Goal: Information Seeking & Learning: Learn about a topic

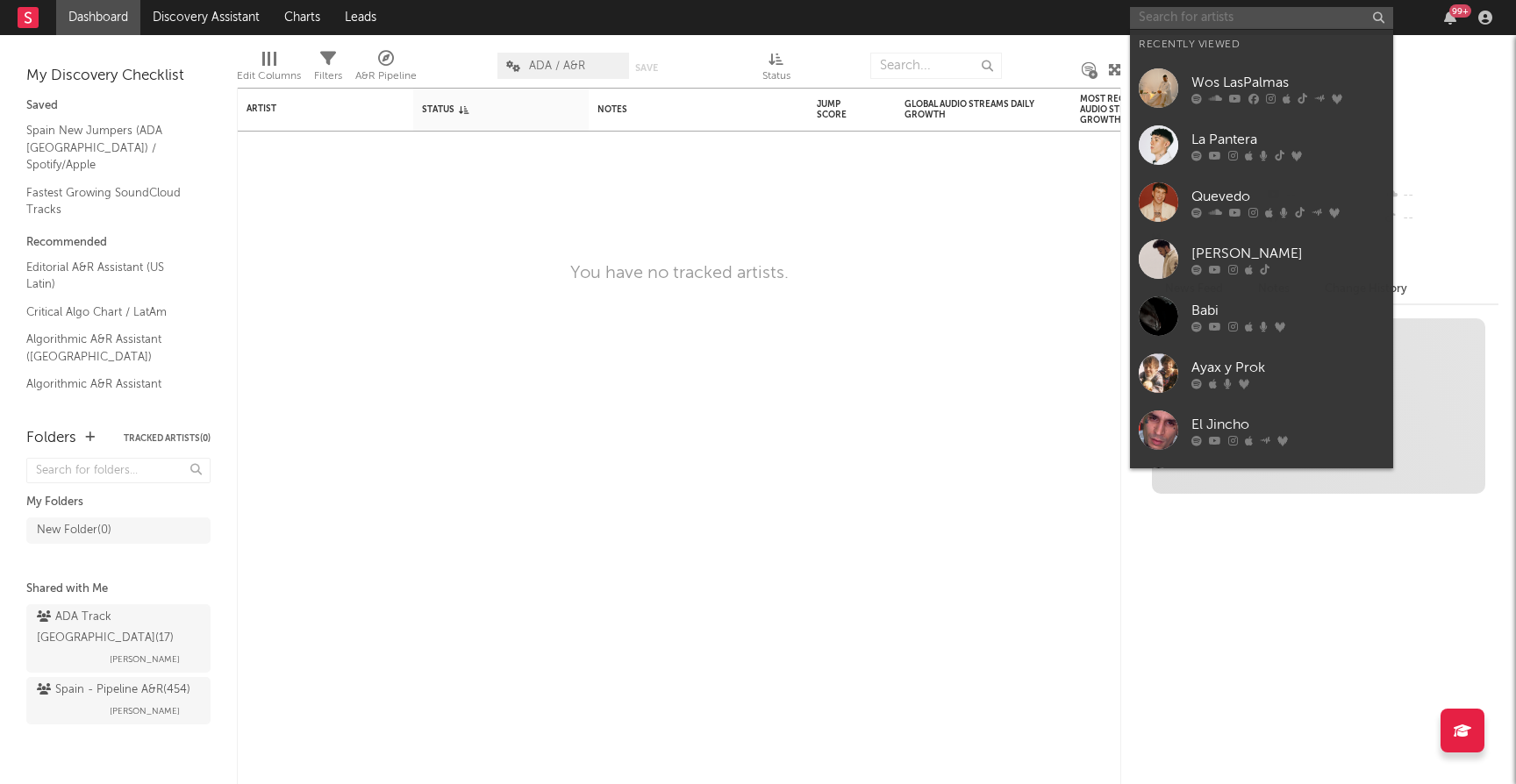
click at [1250, 19] on input "text" at bounding box center [1261, 18] width 263 height 22
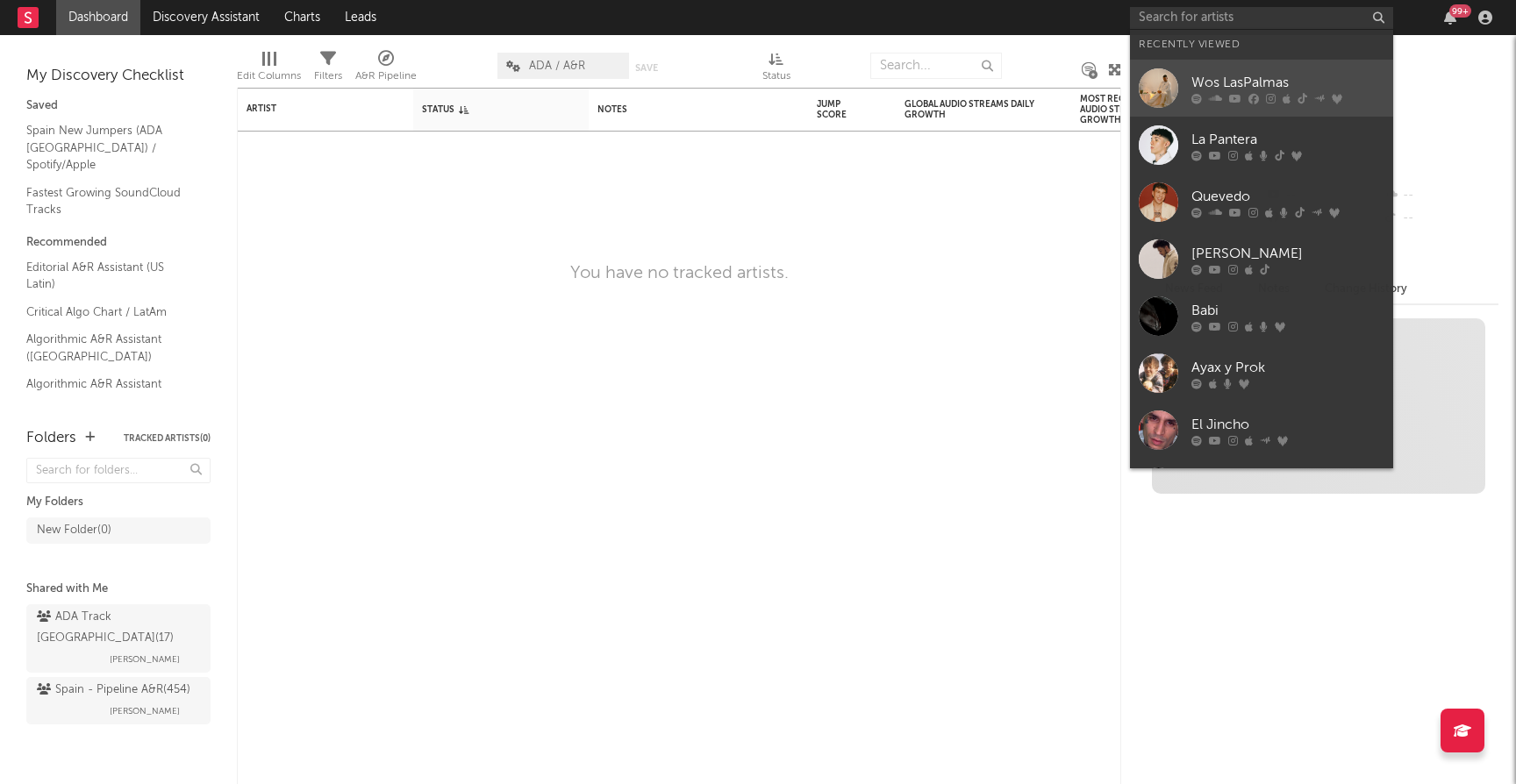
click at [1241, 83] on div "Wos LasPalmas" at bounding box center [1288, 82] width 193 height 21
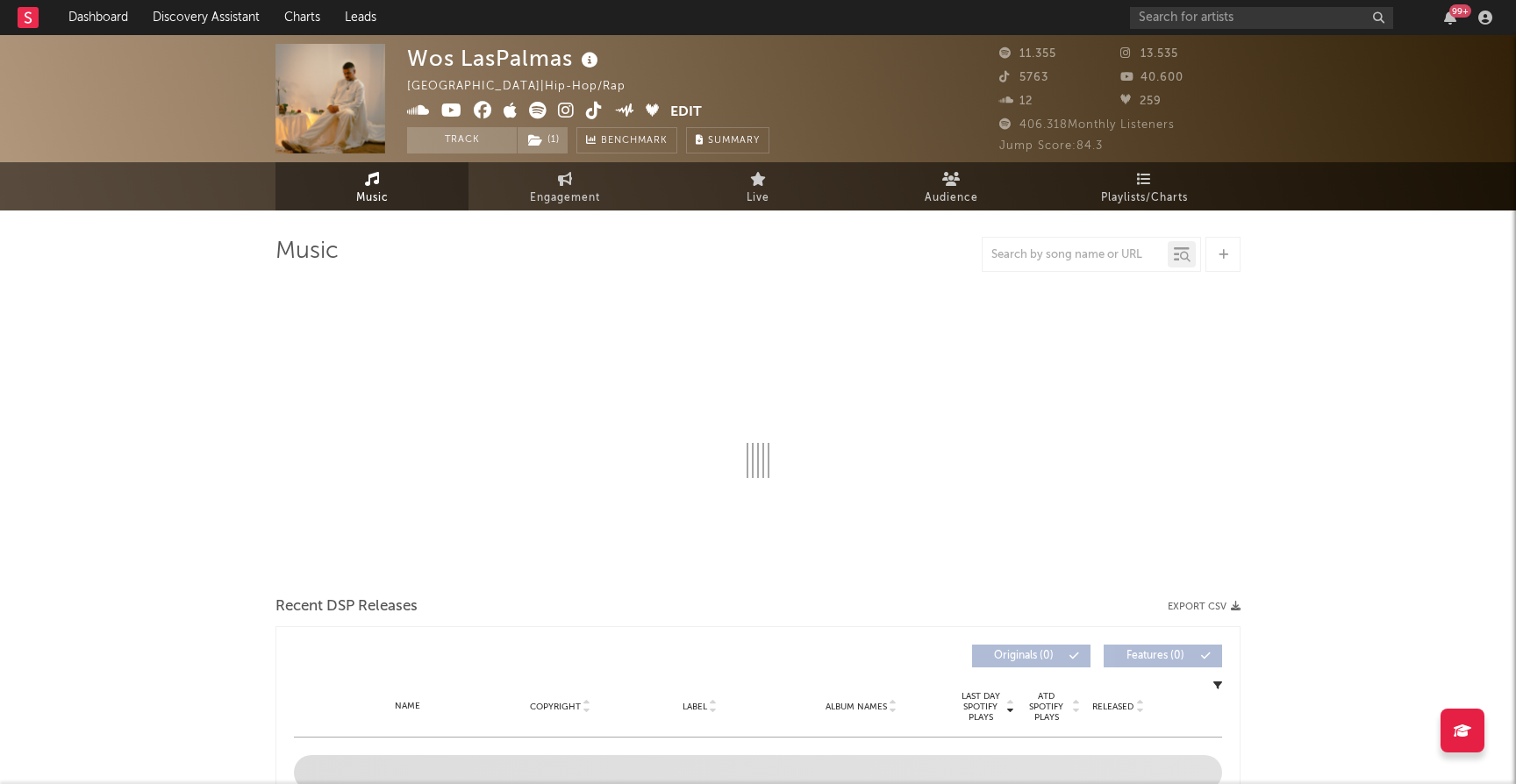
select select "6m"
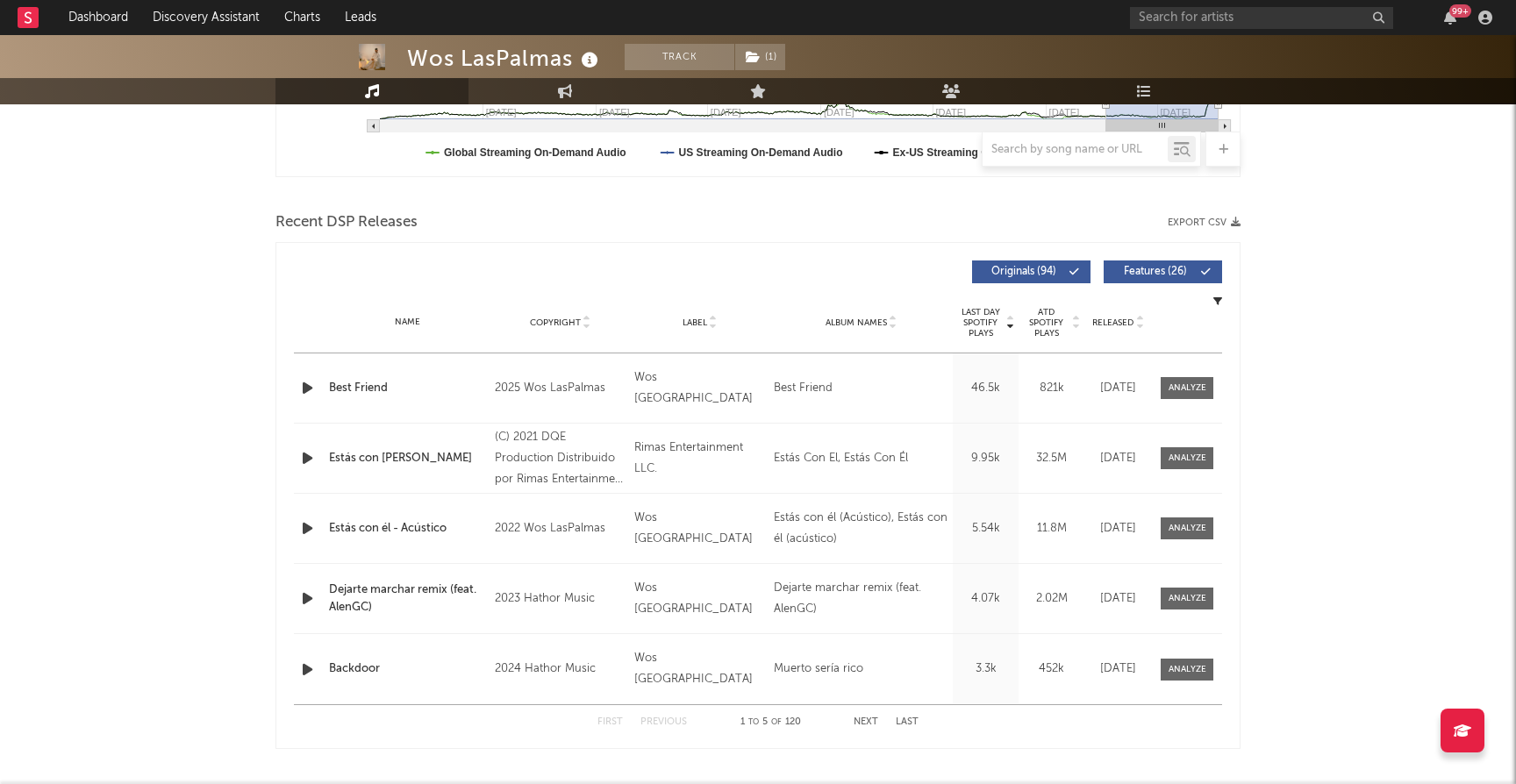
scroll to position [525, 0]
click at [1171, 387] on div at bounding box center [1187, 386] width 37 height 13
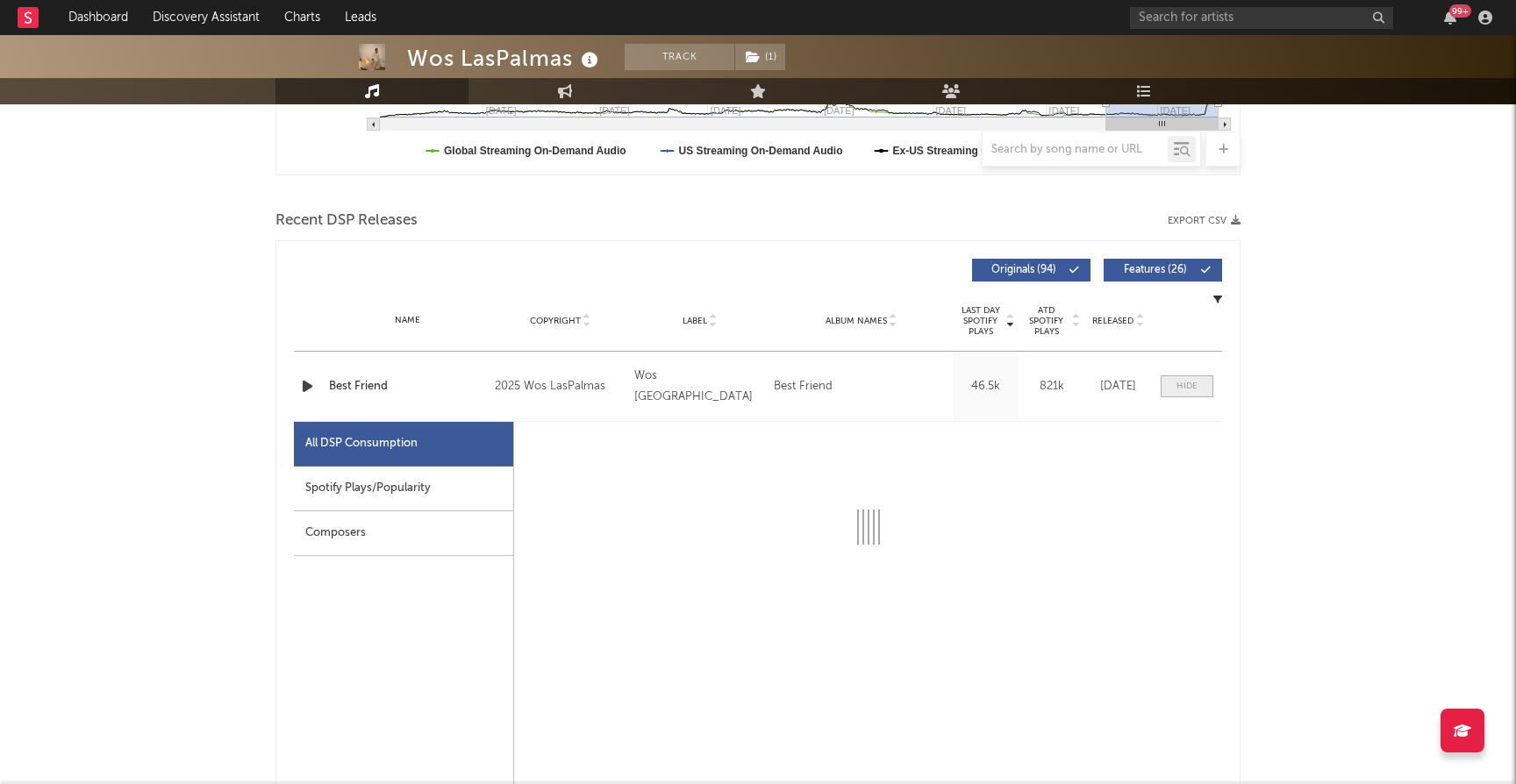
select select "1w"
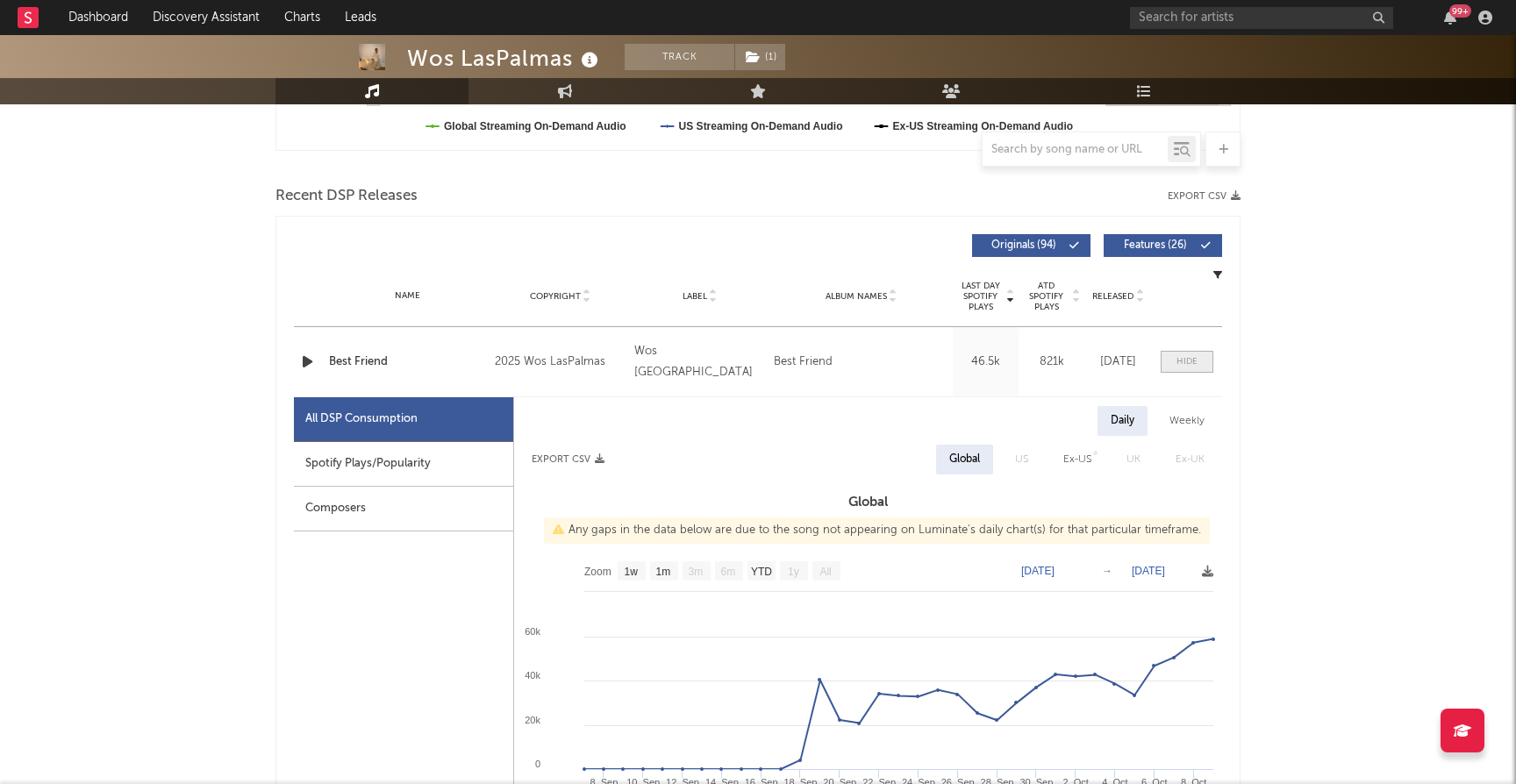
scroll to position [533, 0]
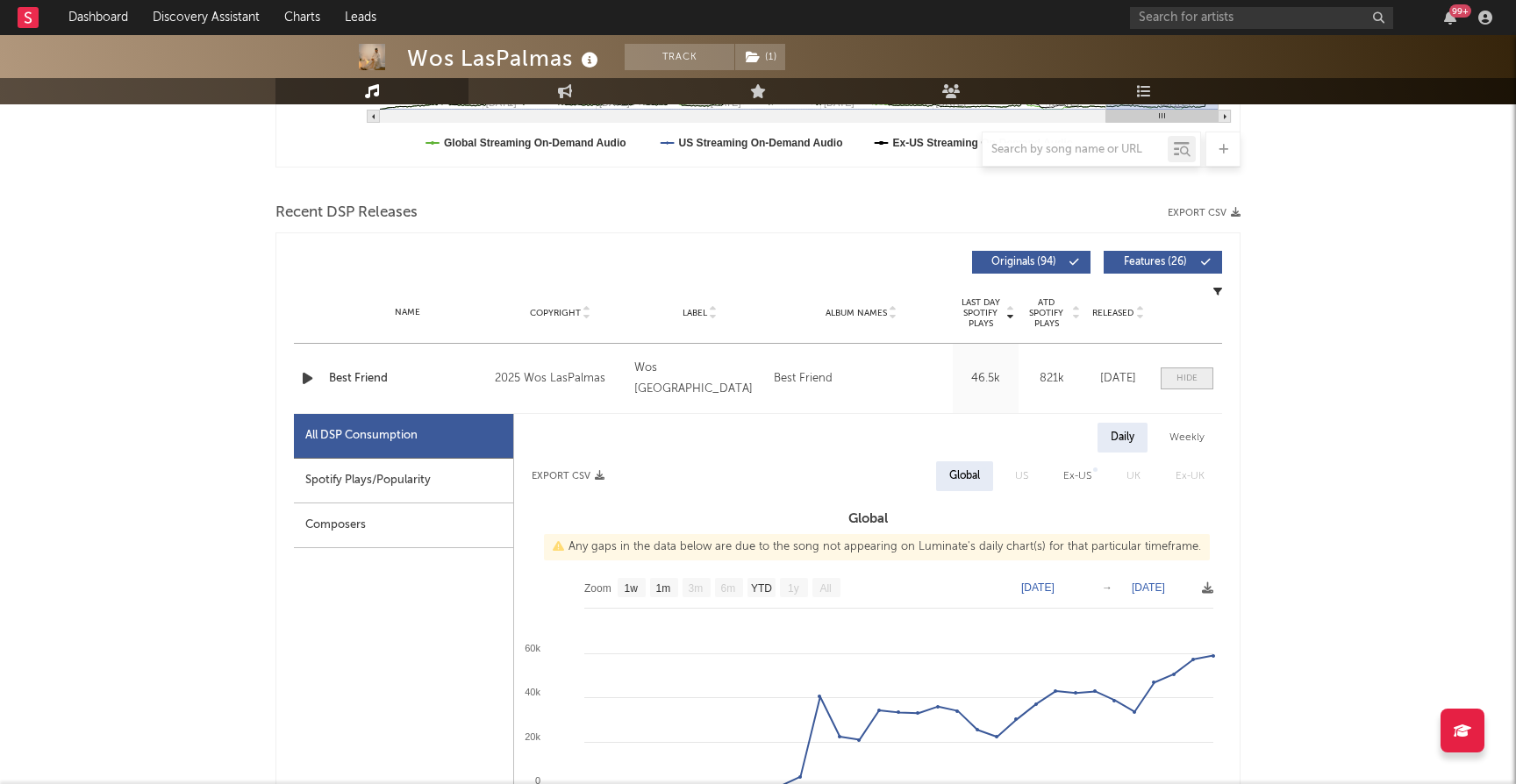
click at [1182, 380] on div at bounding box center [1186, 378] width 21 height 13
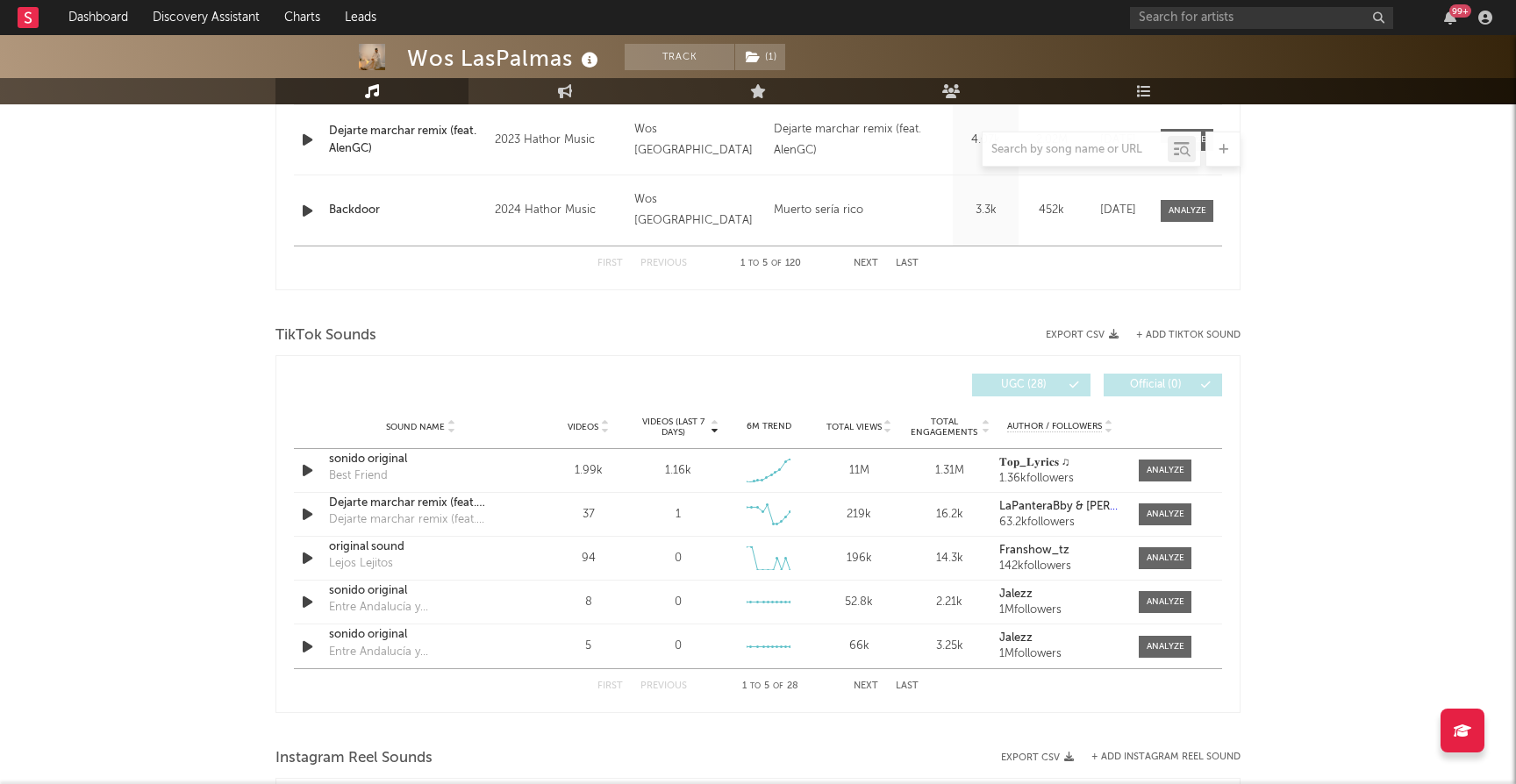
scroll to position [1019, 0]
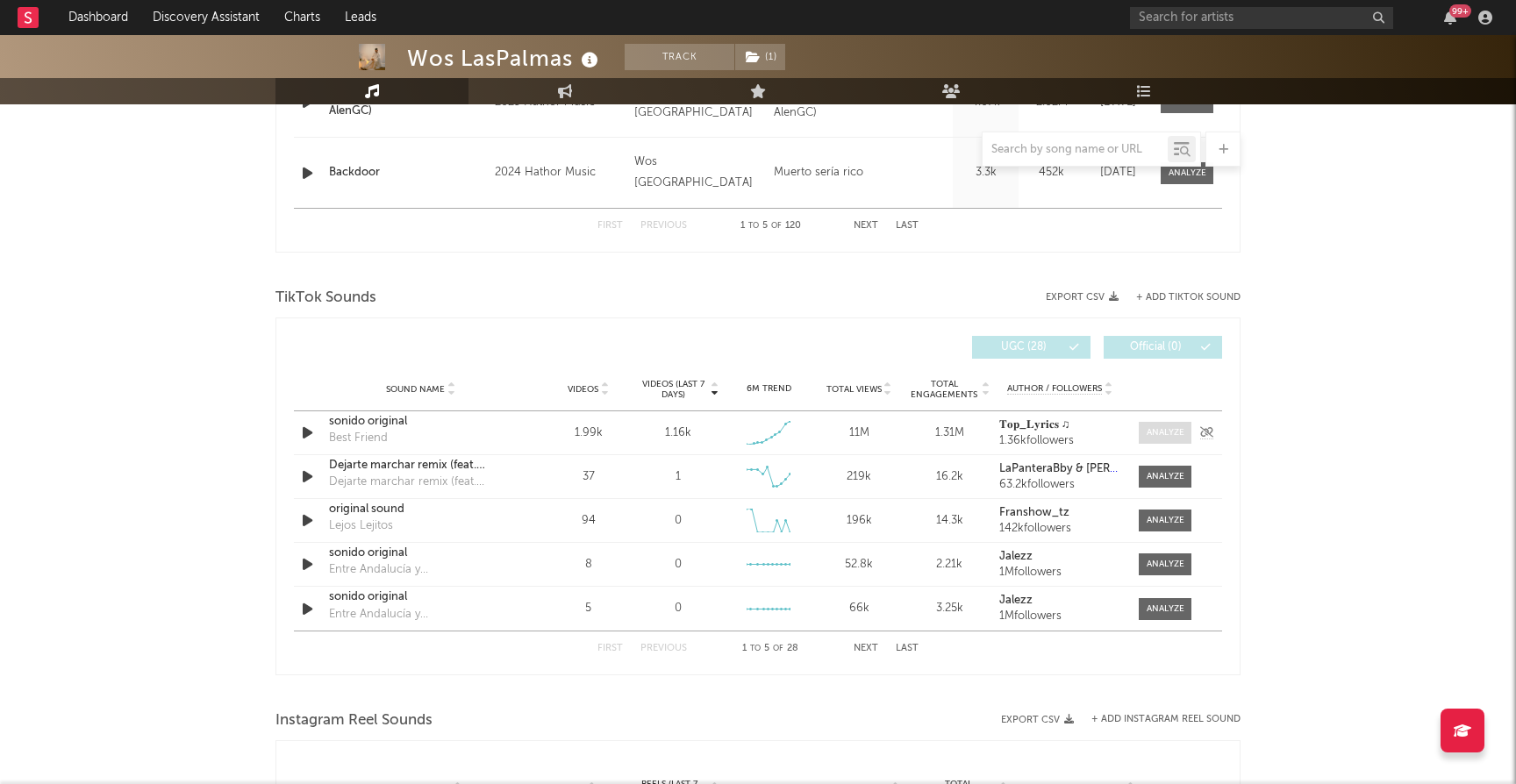
click at [1168, 431] on div at bounding box center [1165, 432] width 37 height 13
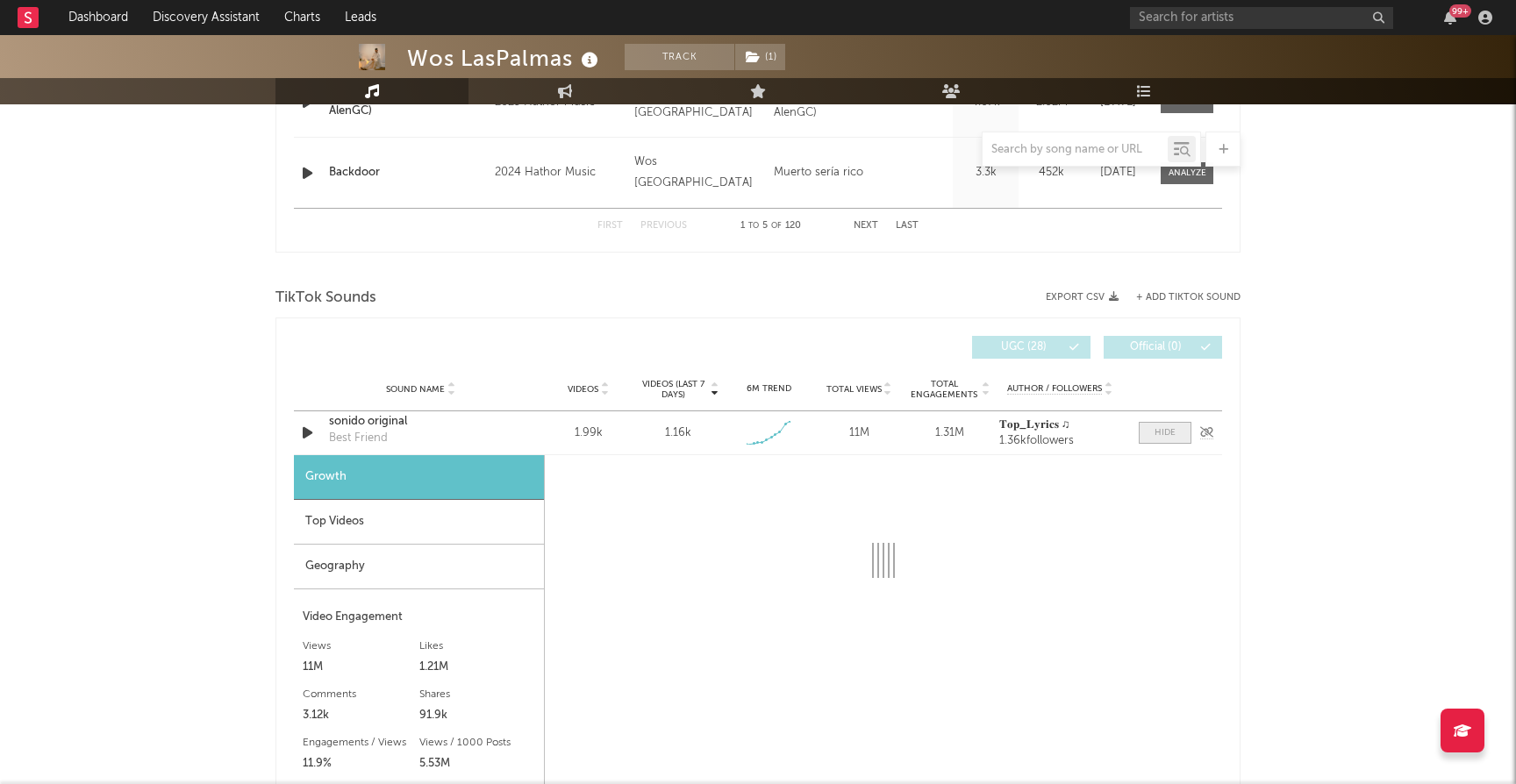
select select "1w"
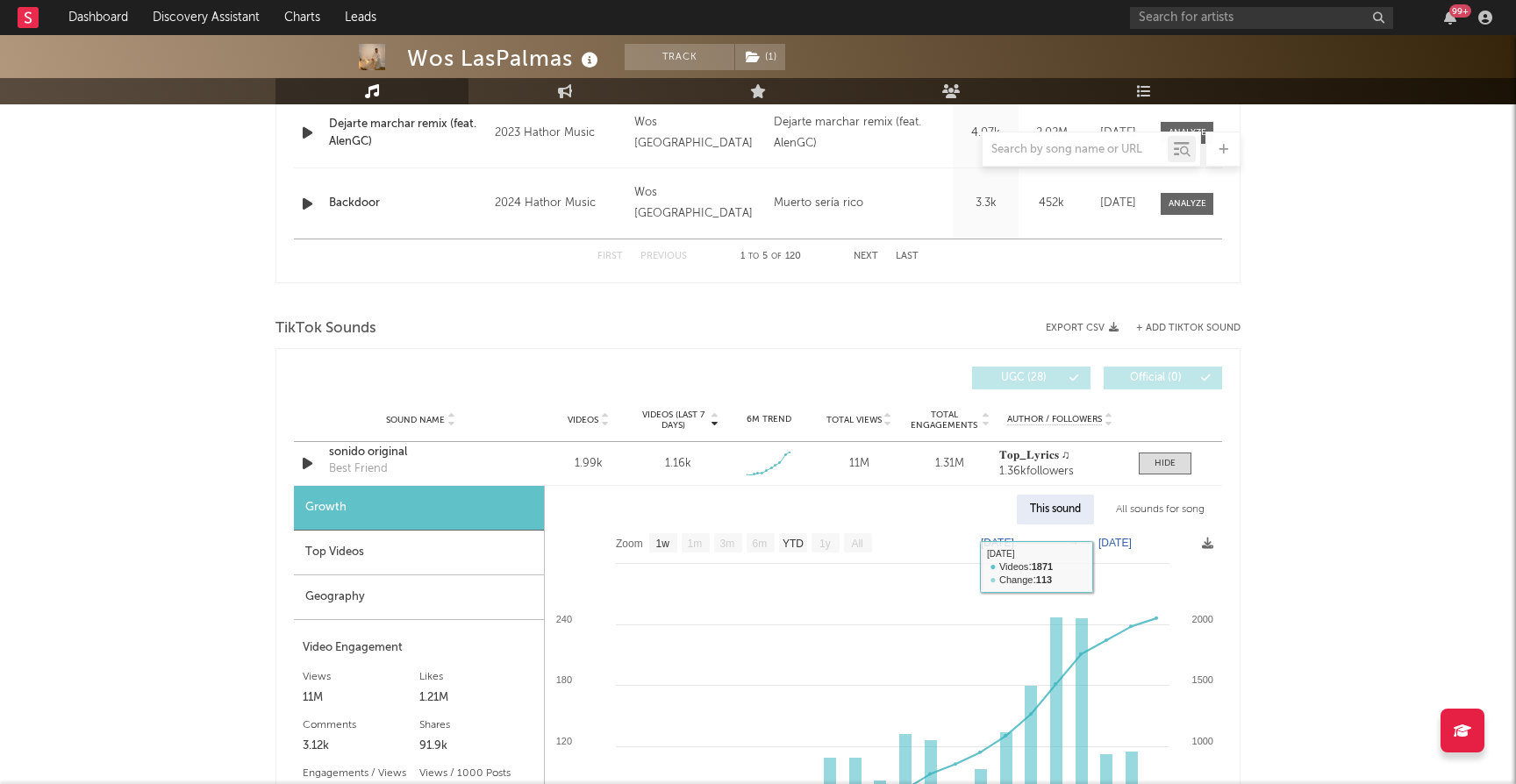
scroll to position [982, 0]
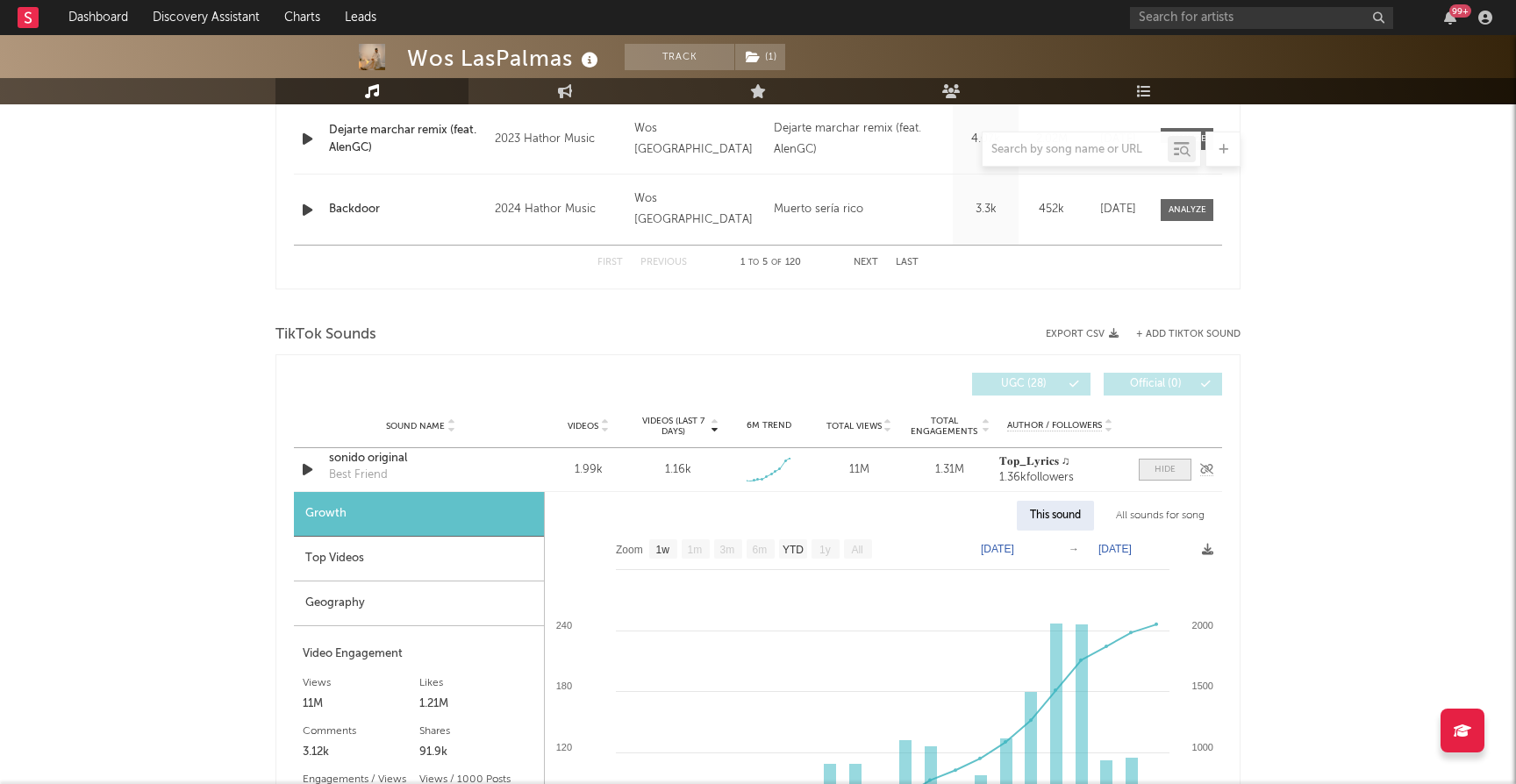
click at [1165, 468] on div at bounding box center [1164, 469] width 21 height 13
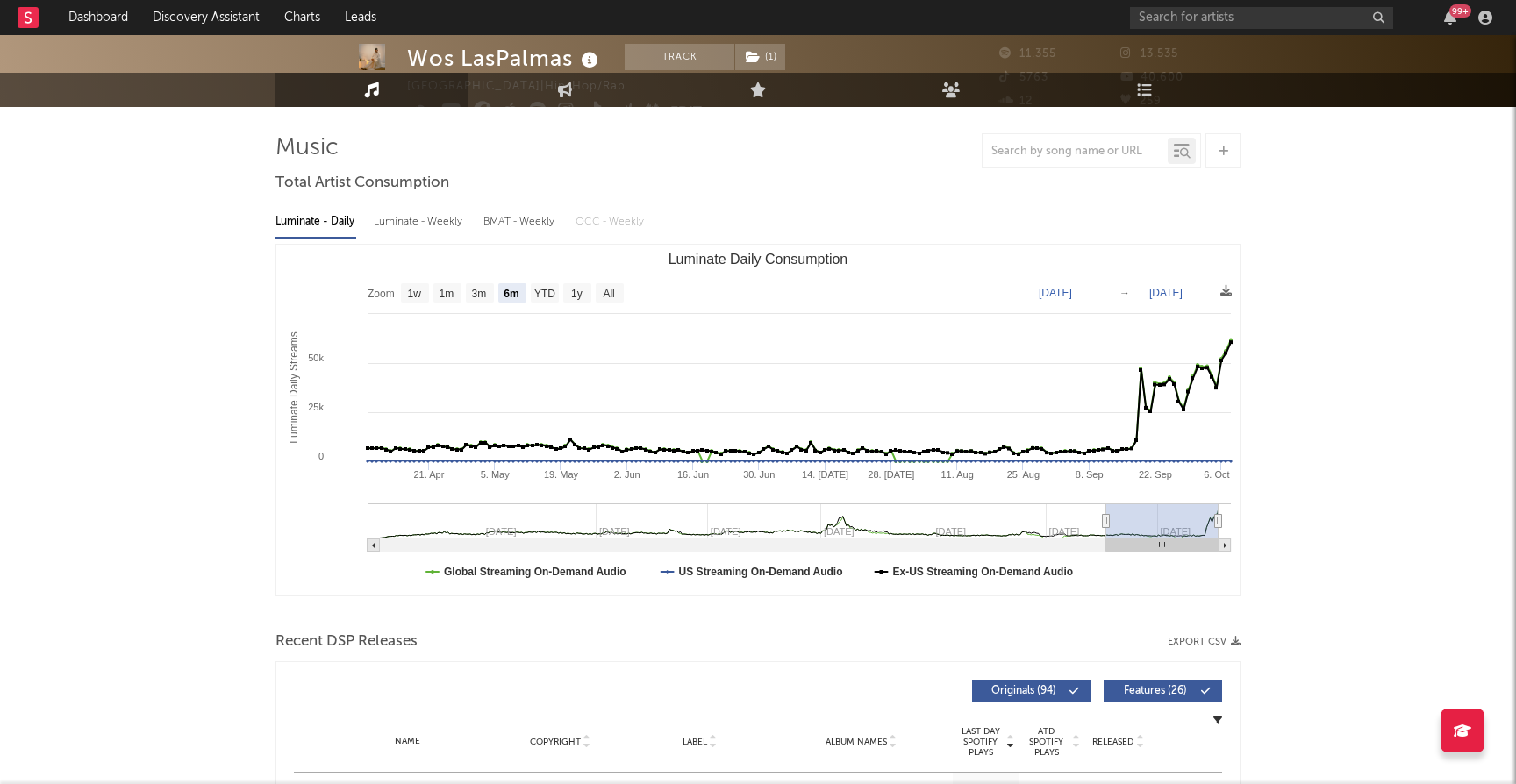
scroll to position [0, 0]
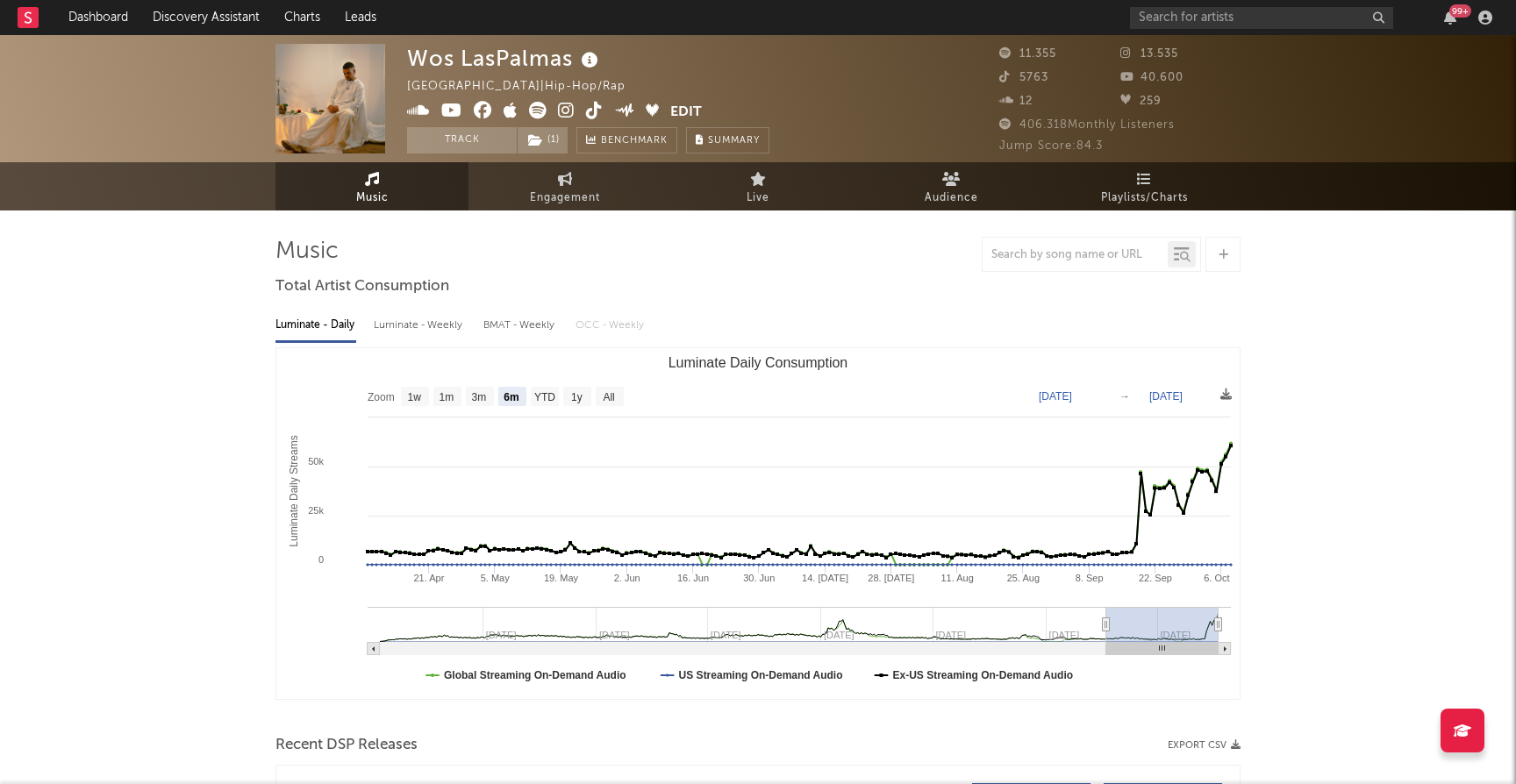
click at [572, 362] on rect "Luminate Daily Consumption" at bounding box center [758, 524] width 963 height 351
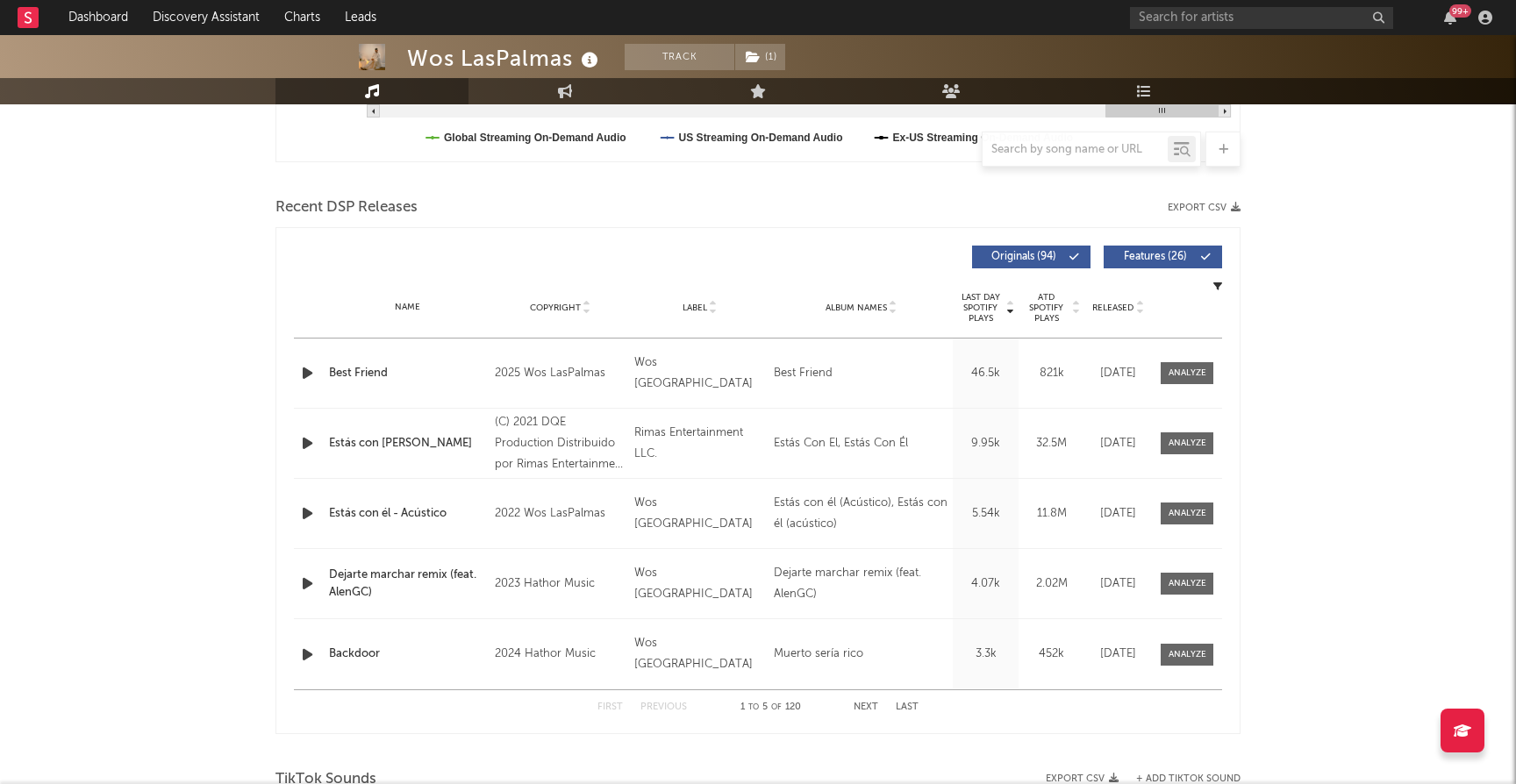
scroll to position [610, 0]
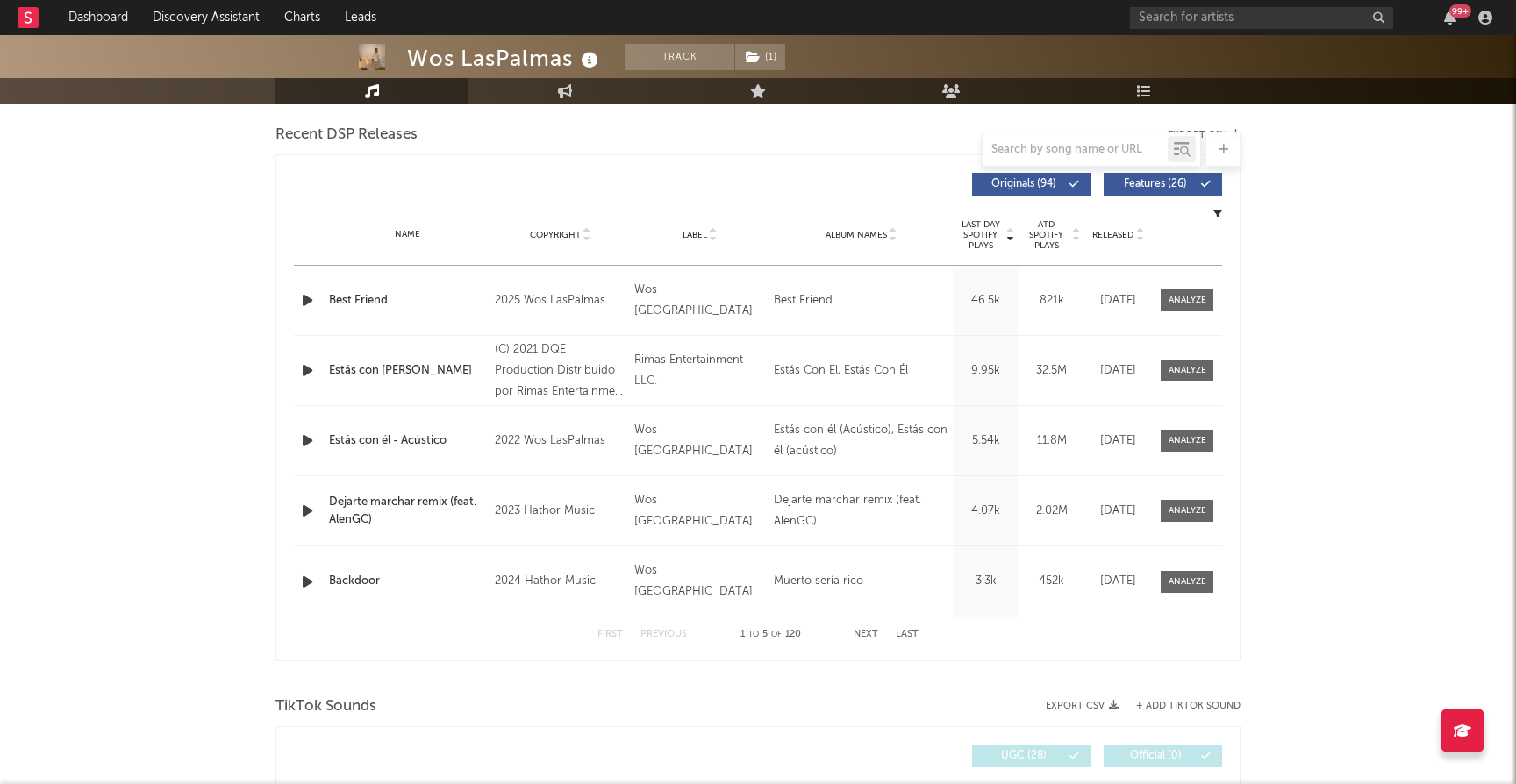
click at [860, 629] on button "Next" at bounding box center [865, 634] width 25 height 10
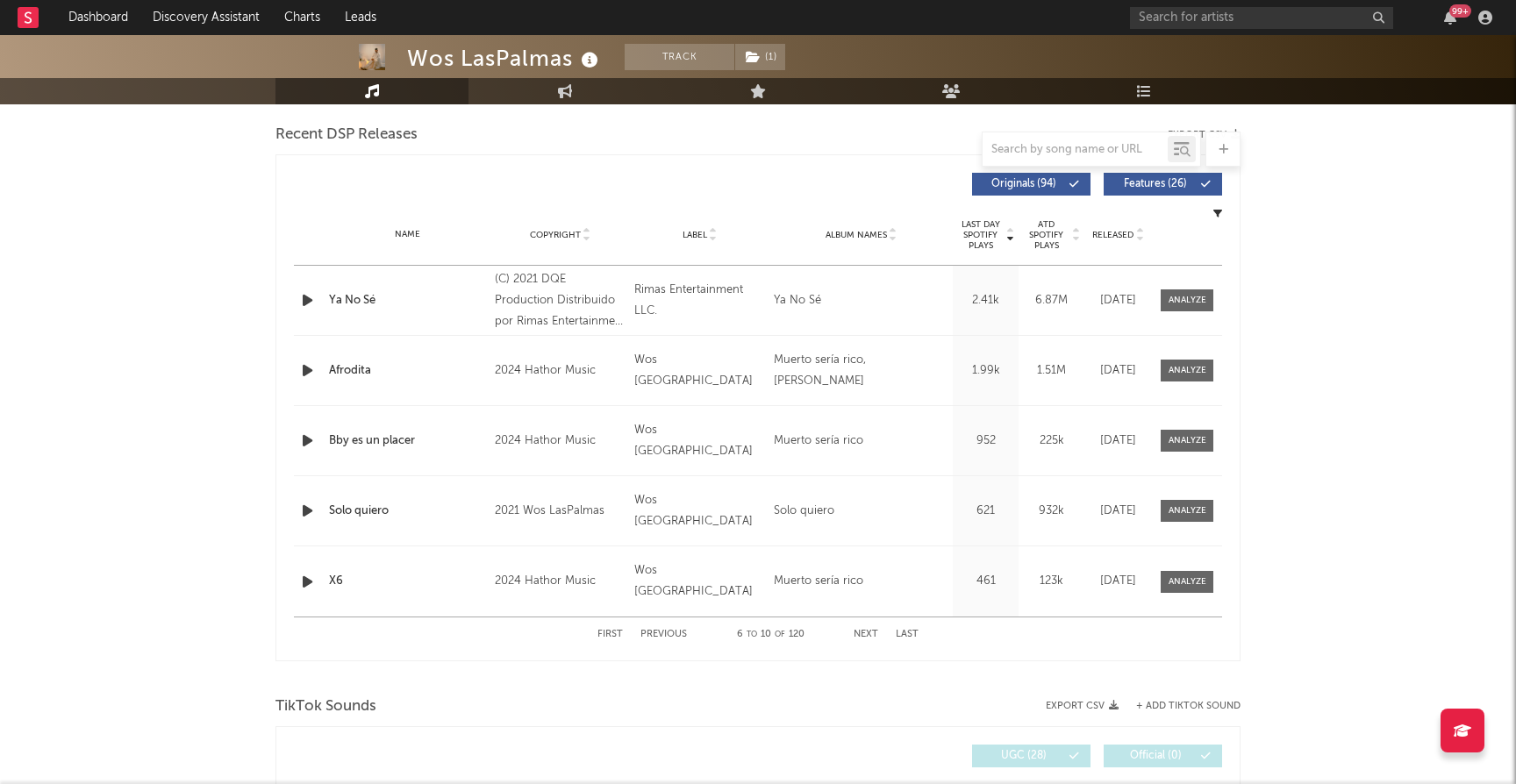
click at [862, 629] on button "Next" at bounding box center [865, 634] width 25 height 10
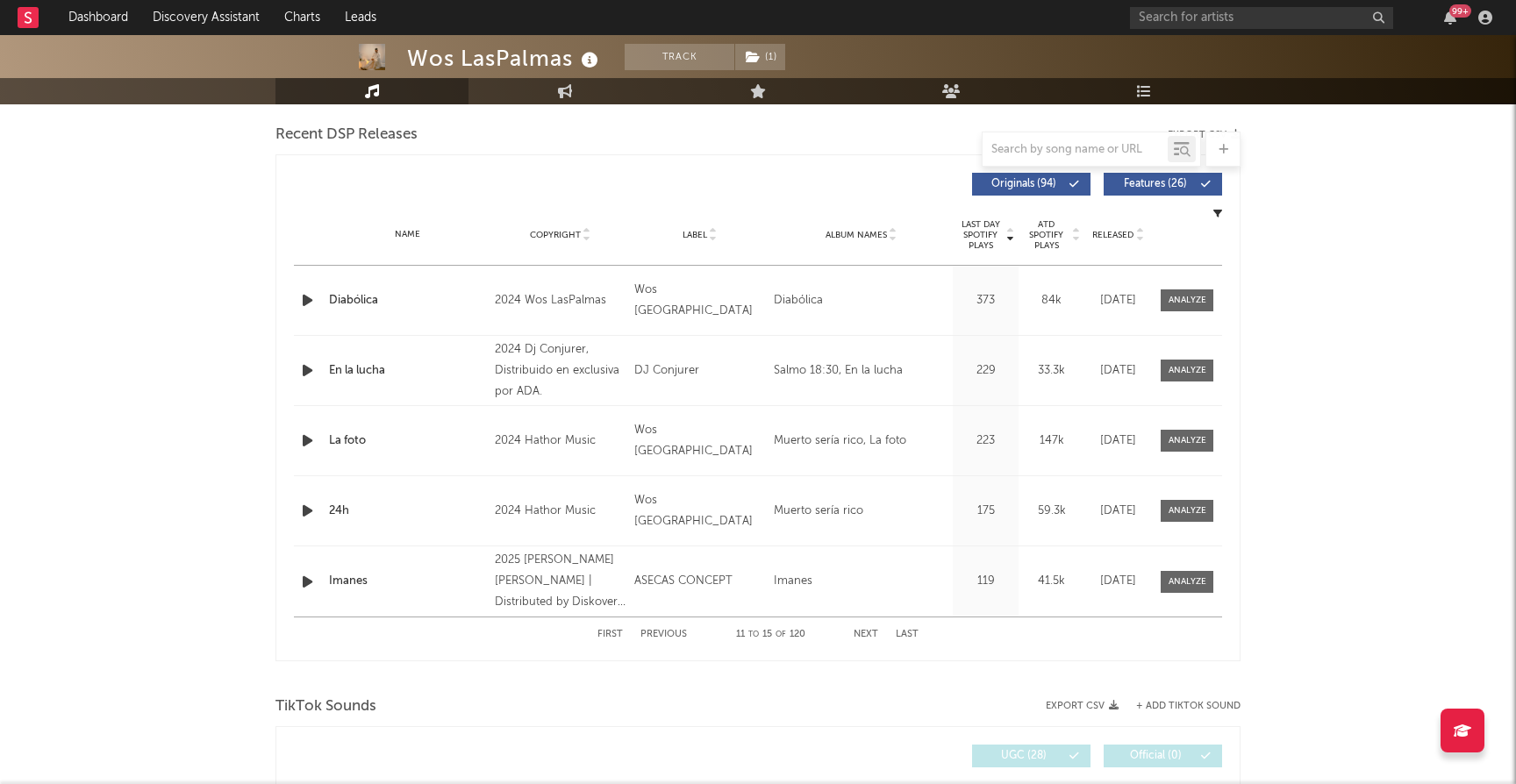
click at [862, 629] on button "Next" at bounding box center [865, 634] width 25 height 10
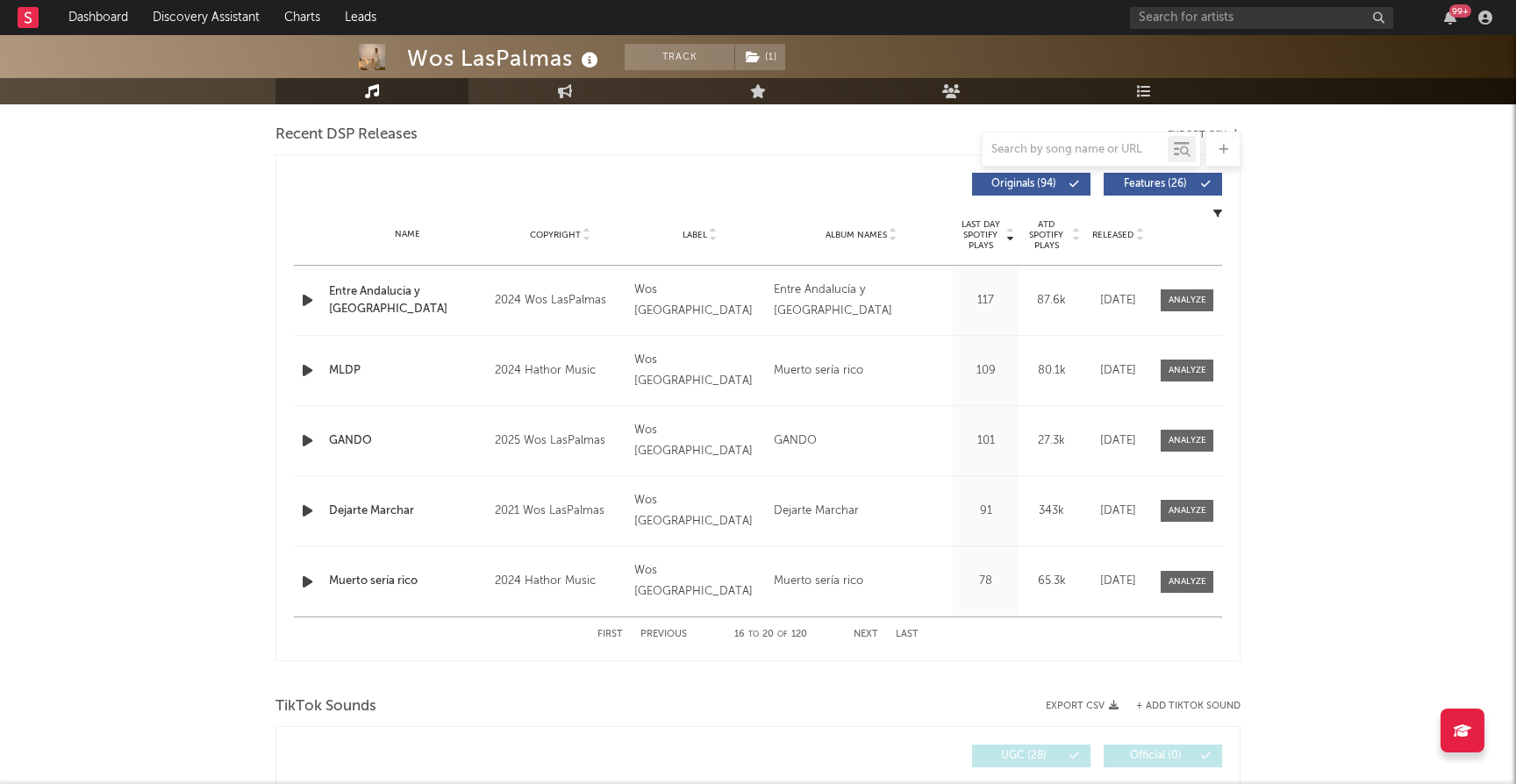
click at [862, 630] on button "Next" at bounding box center [865, 634] width 25 height 10
click at [866, 630] on button "Next" at bounding box center [865, 634] width 25 height 10
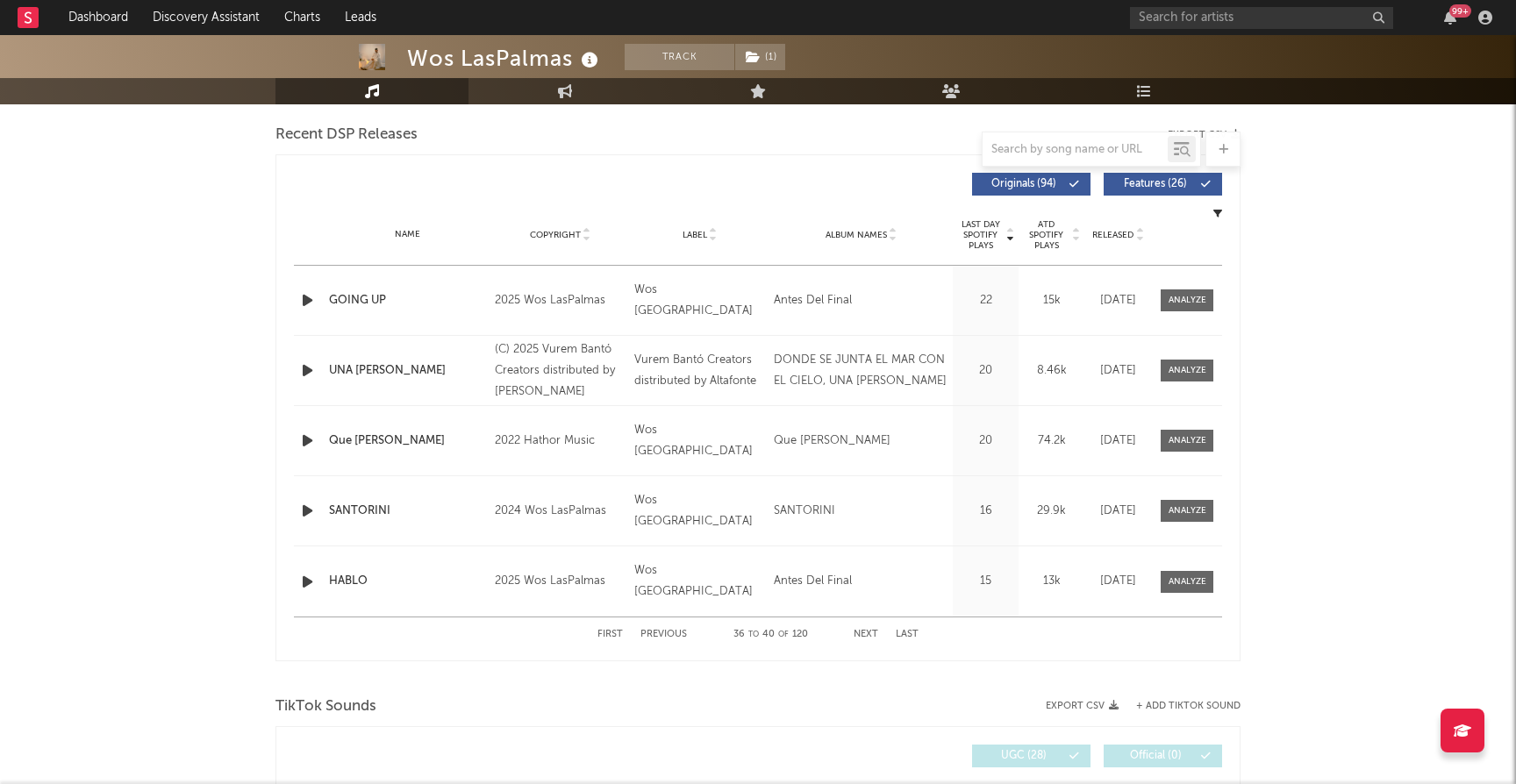
click at [862, 629] on button "Next" at bounding box center [865, 634] width 25 height 10
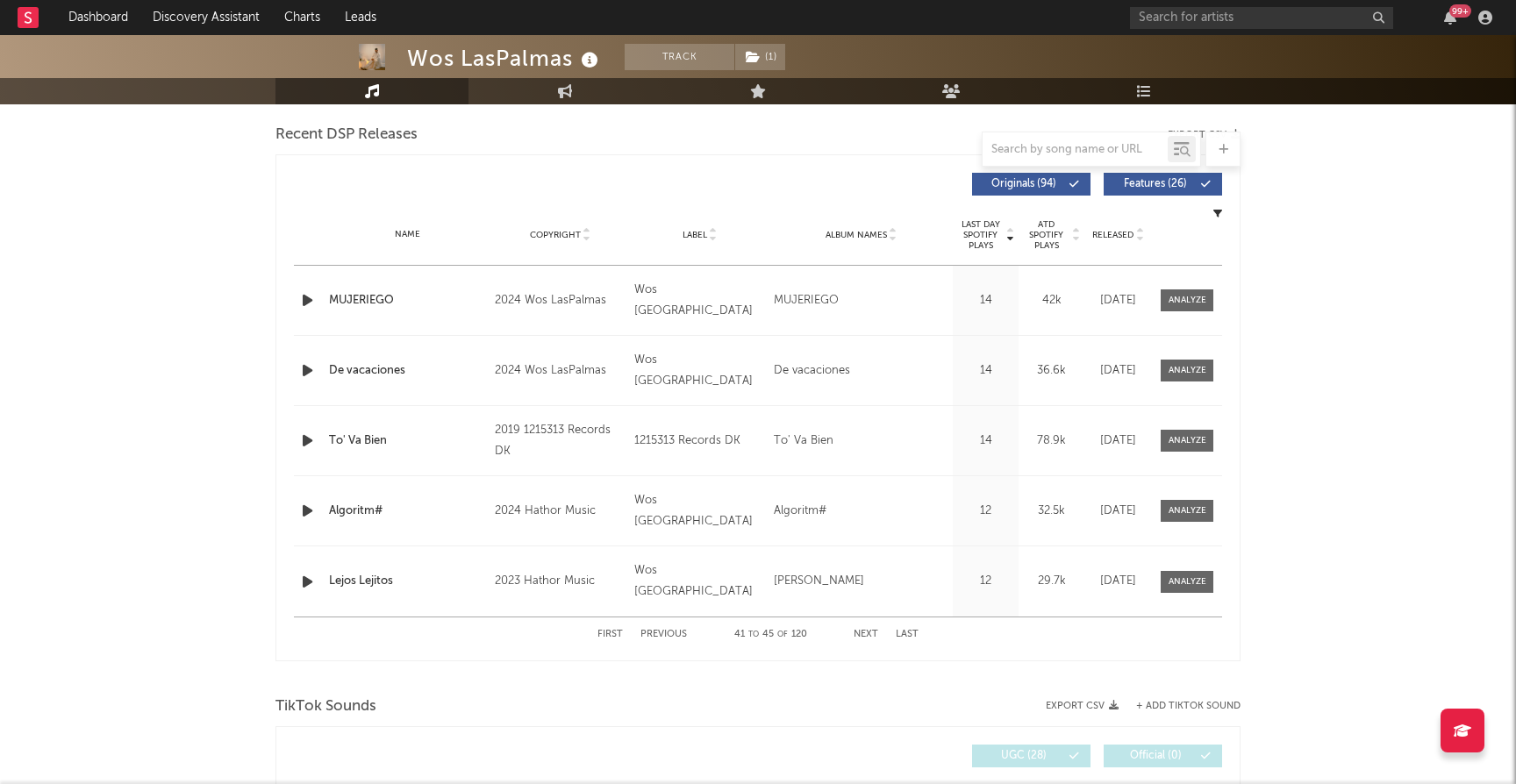
click at [861, 629] on button "Next" at bounding box center [865, 634] width 25 height 10
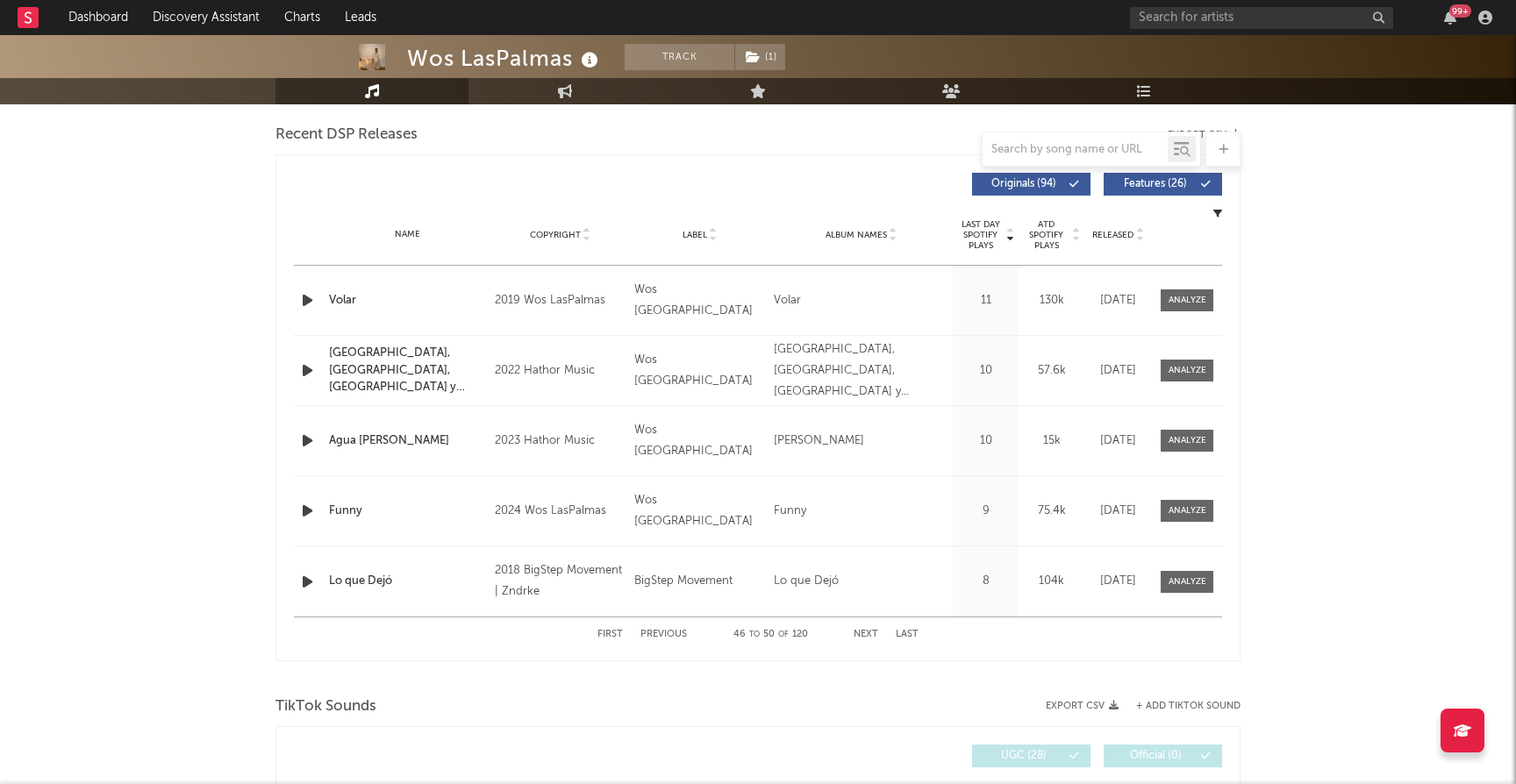
click at [861, 629] on button "Next" at bounding box center [865, 634] width 25 height 10
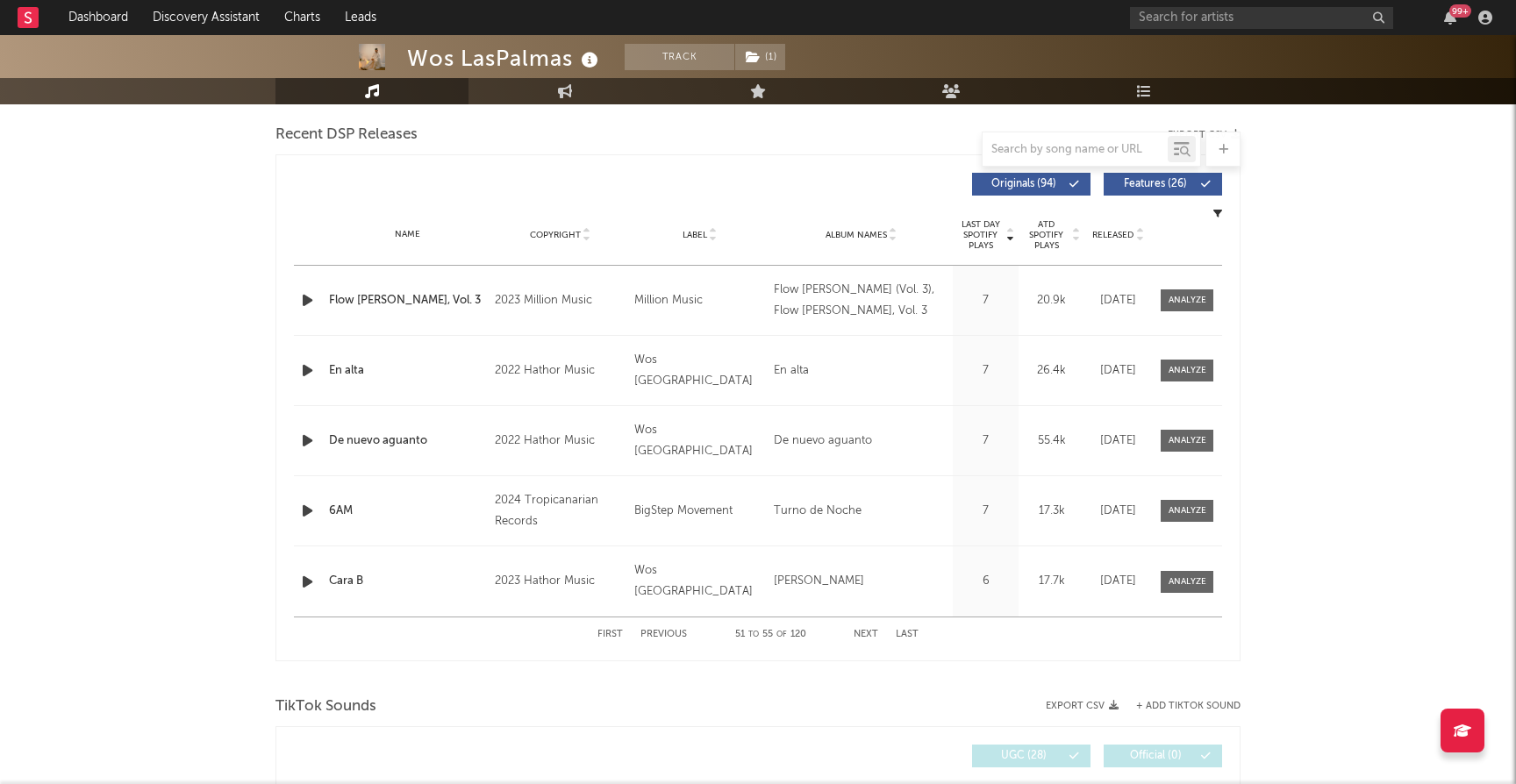
click at [603, 633] on button "First" at bounding box center [611, 634] width 26 height 10
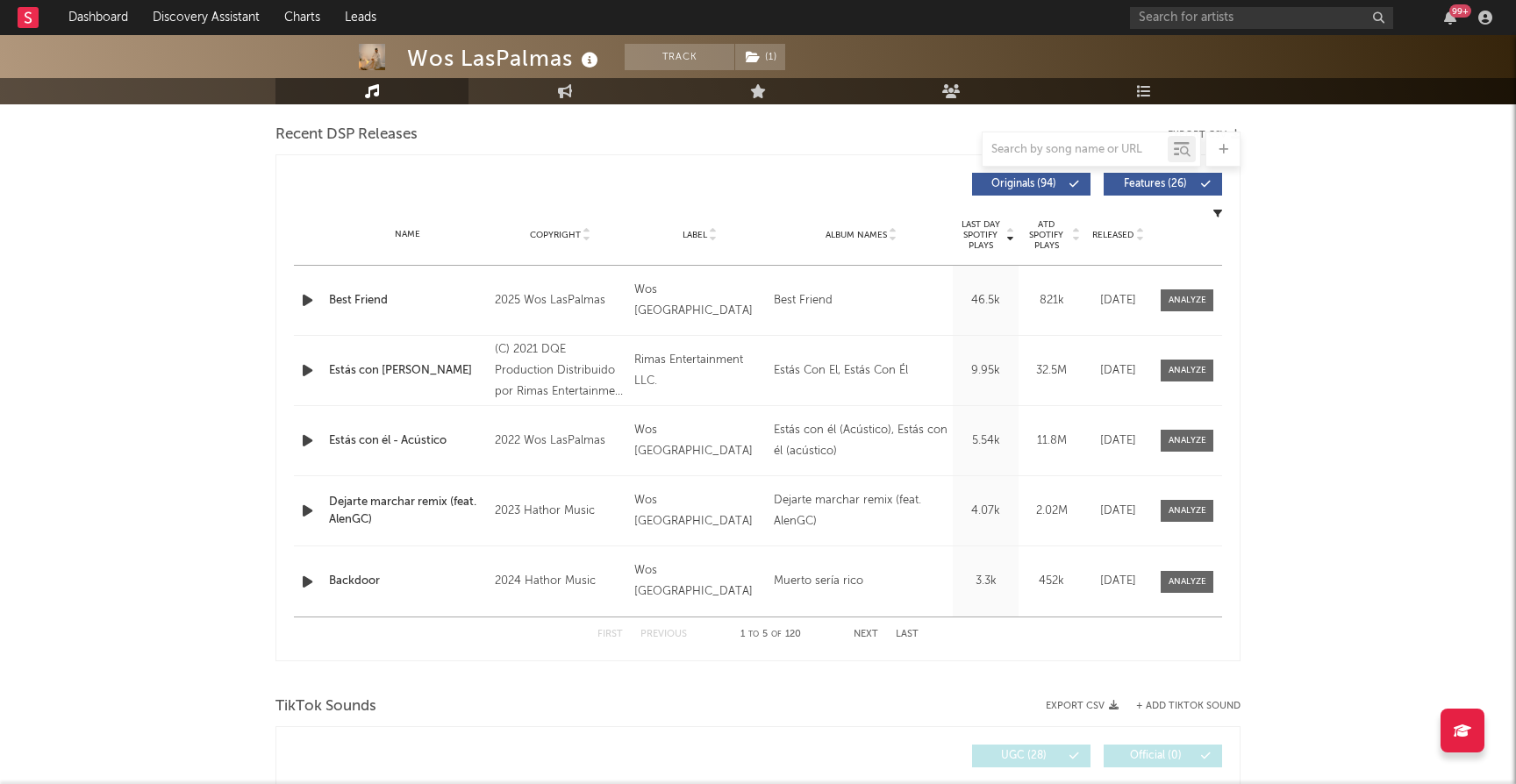
click at [603, 633] on button "First" at bounding box center [611, 634] width 26 height 10
click at [1193, 299] on div at bounding box center [1187, 300] width 37 height 13
select select "1w"
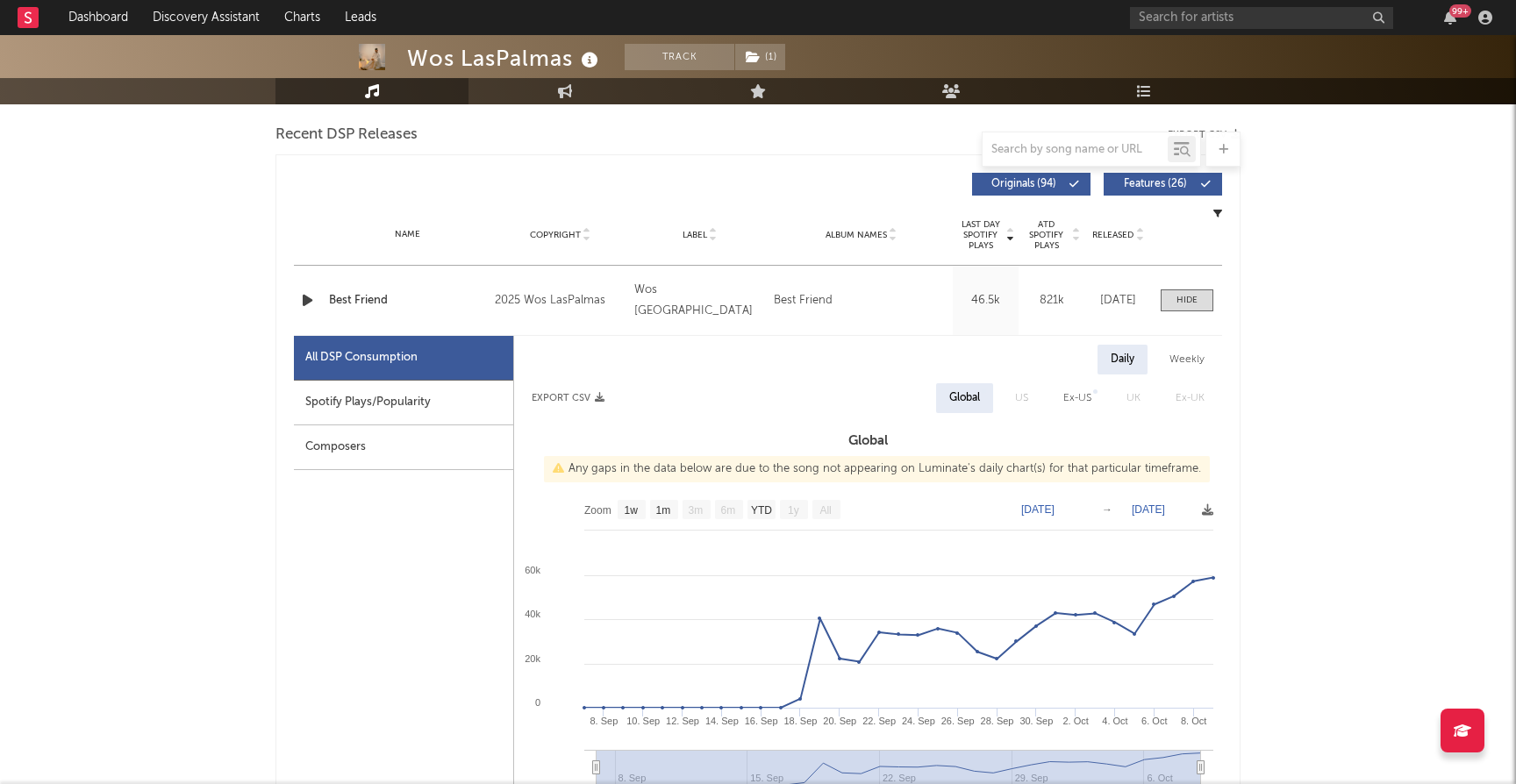
click at [309, 300] on icon "button" at bounding box center [307, 300] width 19 height 22
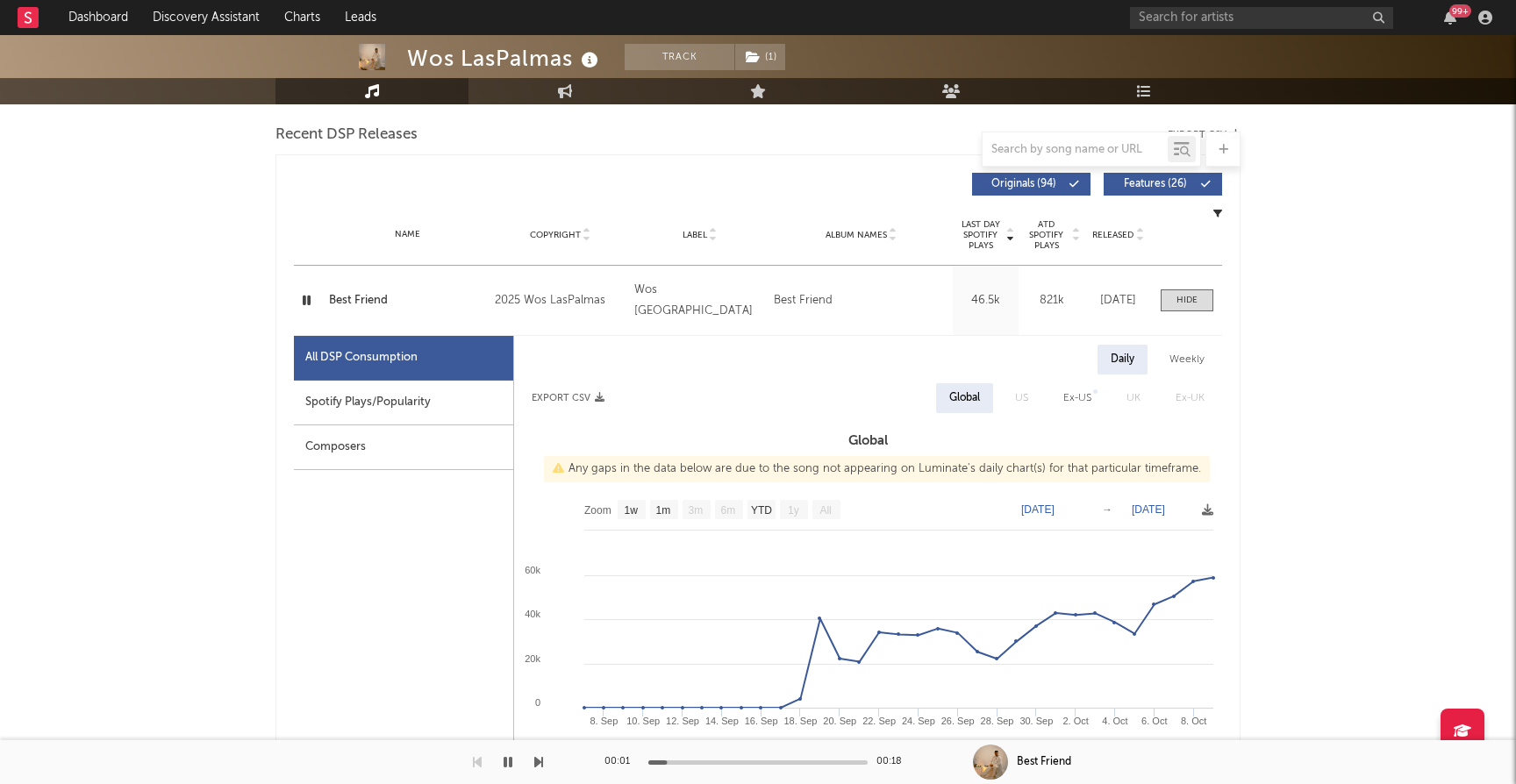
click at [309, 300] on icon "button" at bounding box center [306, 300] width 17 height 22
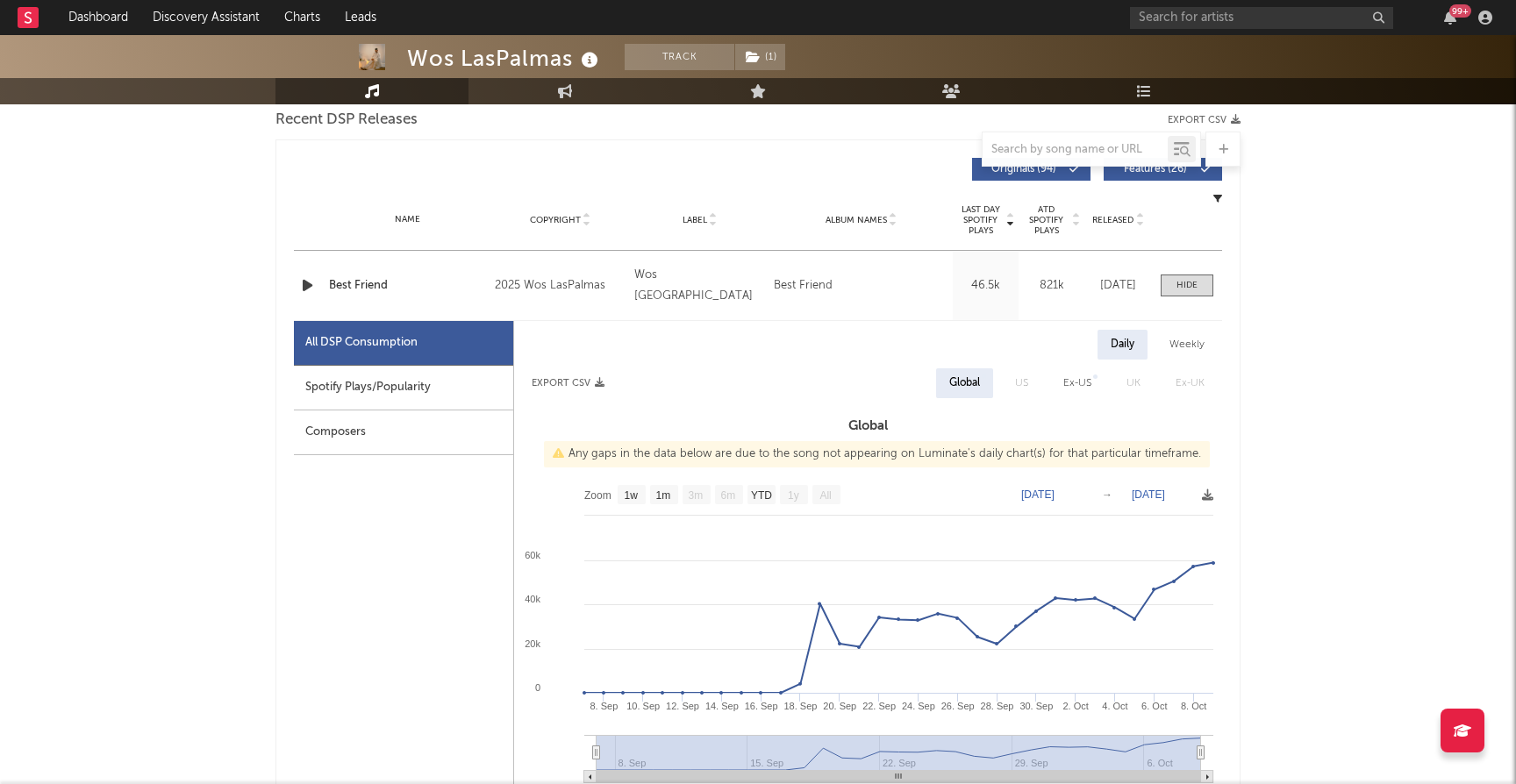
scroll to position [612, 0]
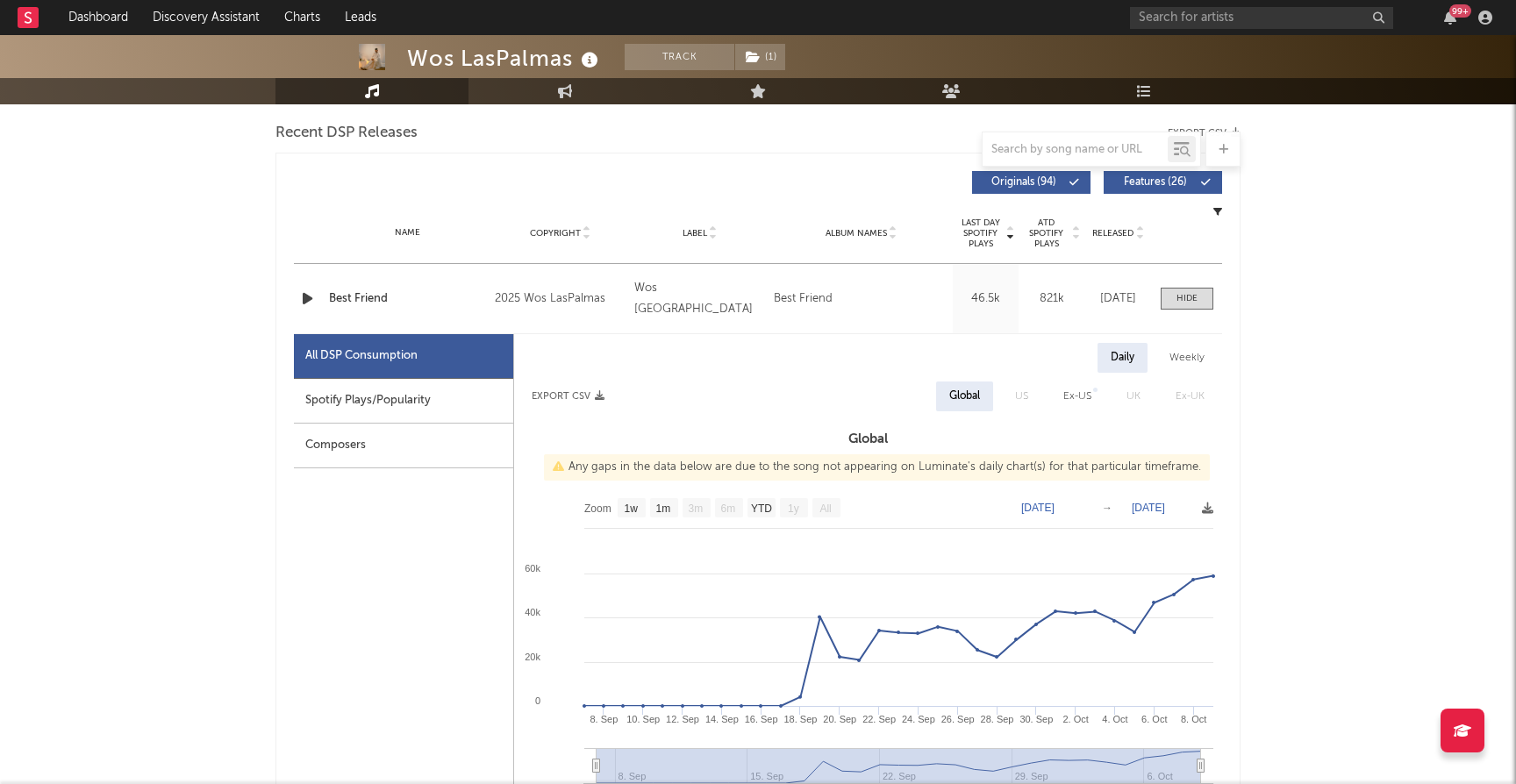
click at [364, 297] on div "Best Friend" at bounding box center [406, 299] width 157 height 18
click at [796, 297] on div "Best Friend" at bounding box center [803, 299] width 59 height 21
click at [690, 297] on div "Wos [GEOGRAPHIC_DATA]" at bounding box center [699, 299] width 130 height 42
click at [543, 296] on div "2025 Wos LasPalmas" at bounding box center [560, 299] width 130 height 21
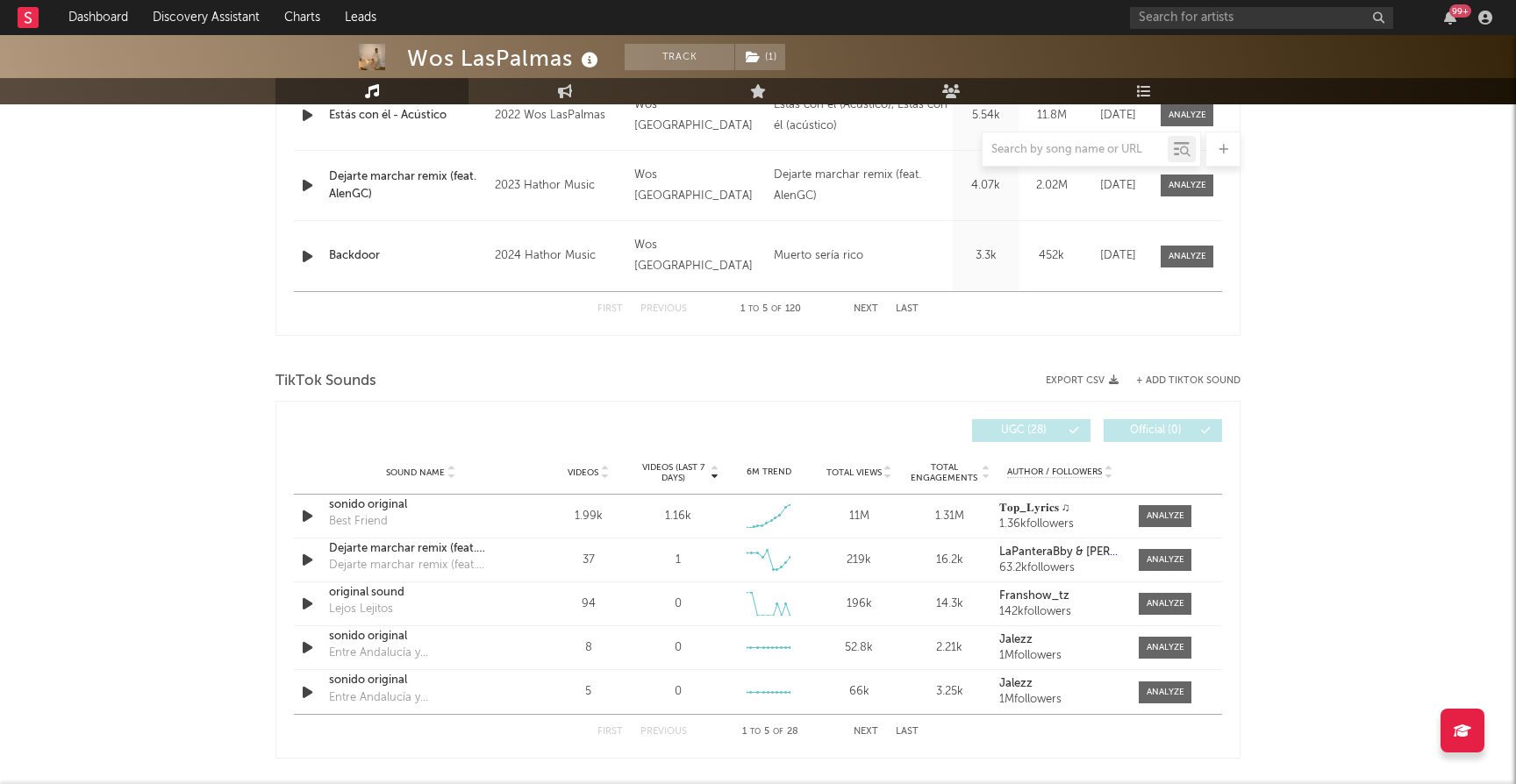
scroll to position [1794, 0]
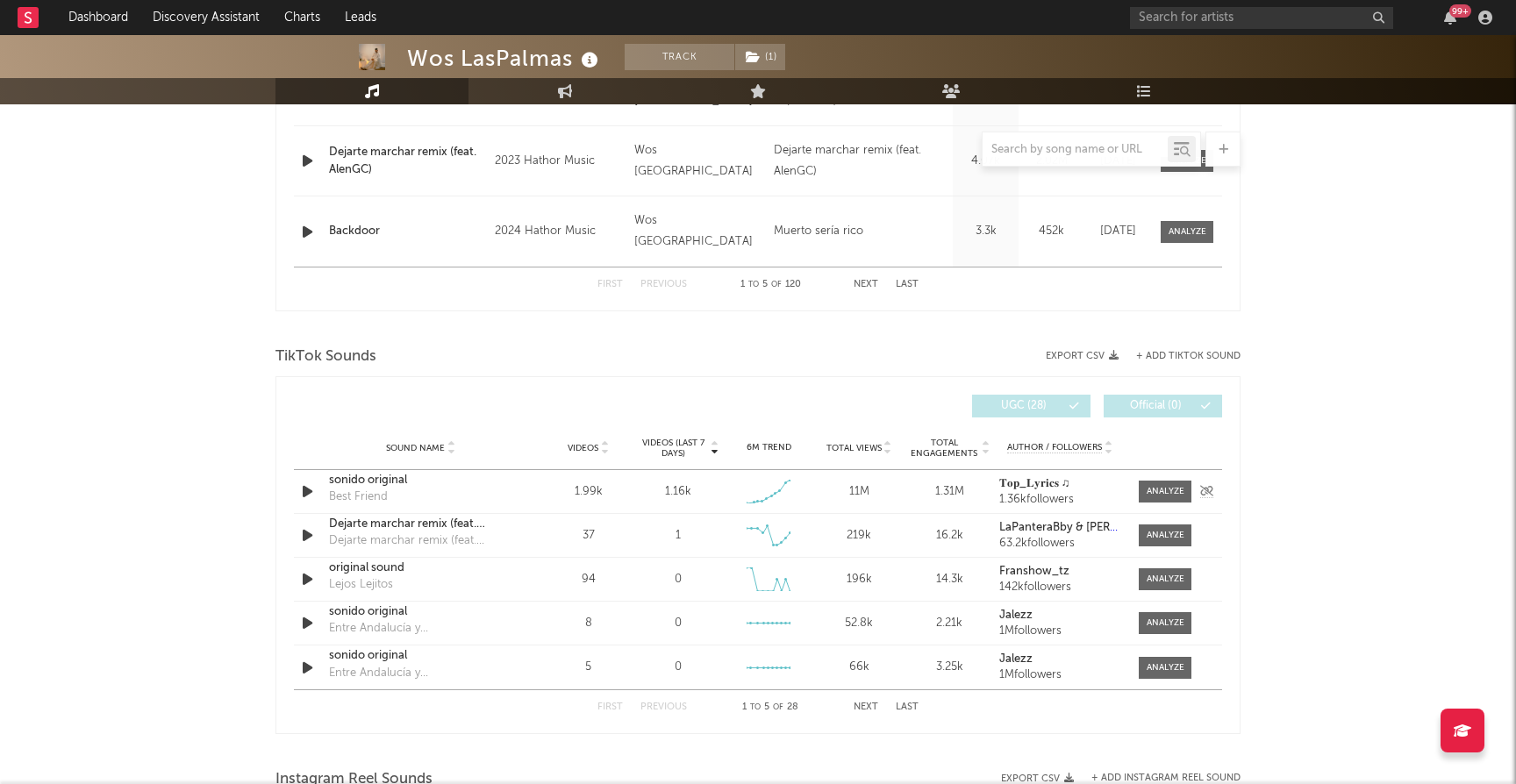
click at [364, 495] on div "Best Friend" at bounding box center [358, 497] width 59 height 18
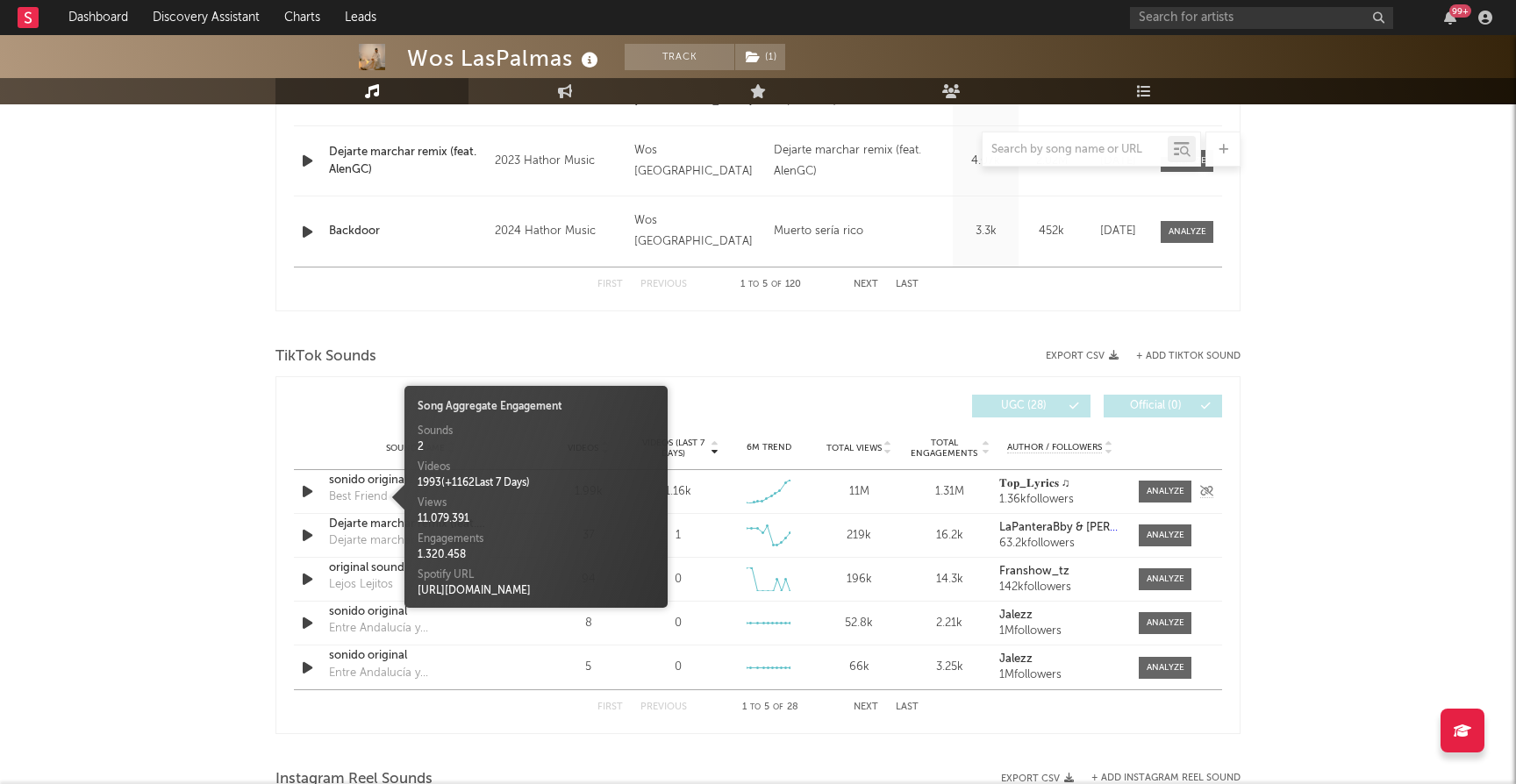
click at [364, 493] on div "Best Friend" at bounding box center [358, 497] width 59 height 18
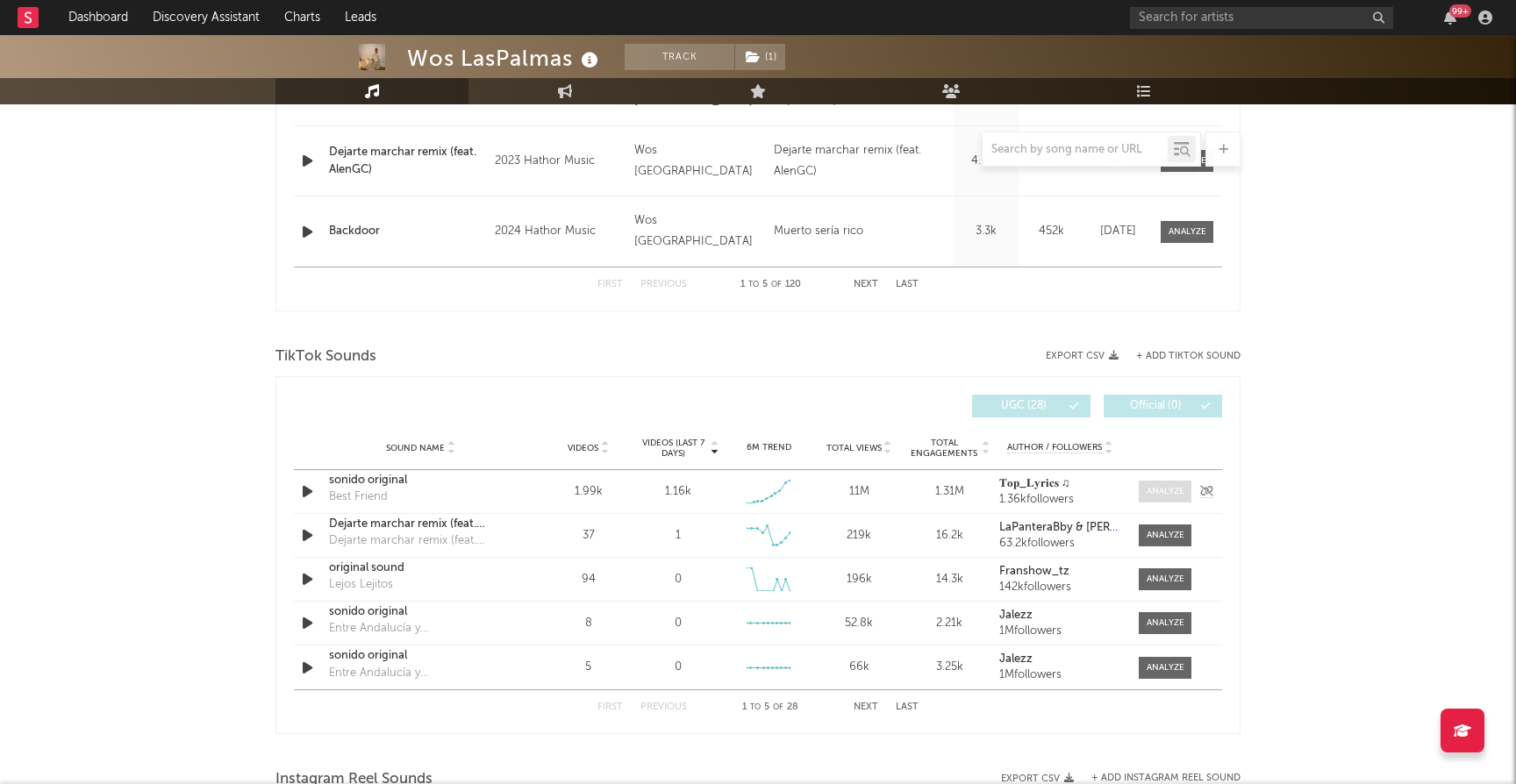
click at [1170, 486] on div at bounding box center [1165, 491] width 37 height 13
select select "1w"
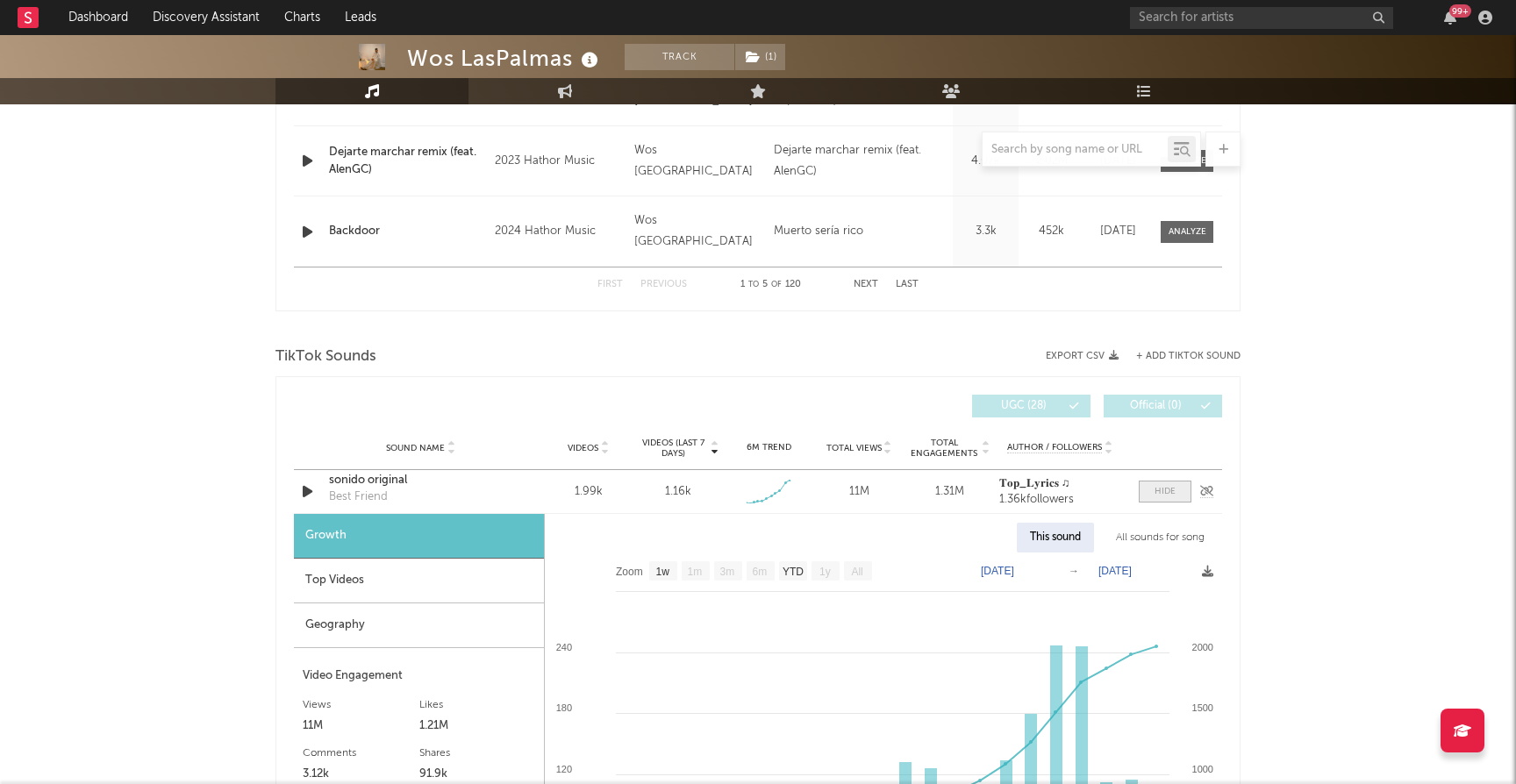
click at [1163, 490] on div at bounding box center [1164, 491] width 21 height 13
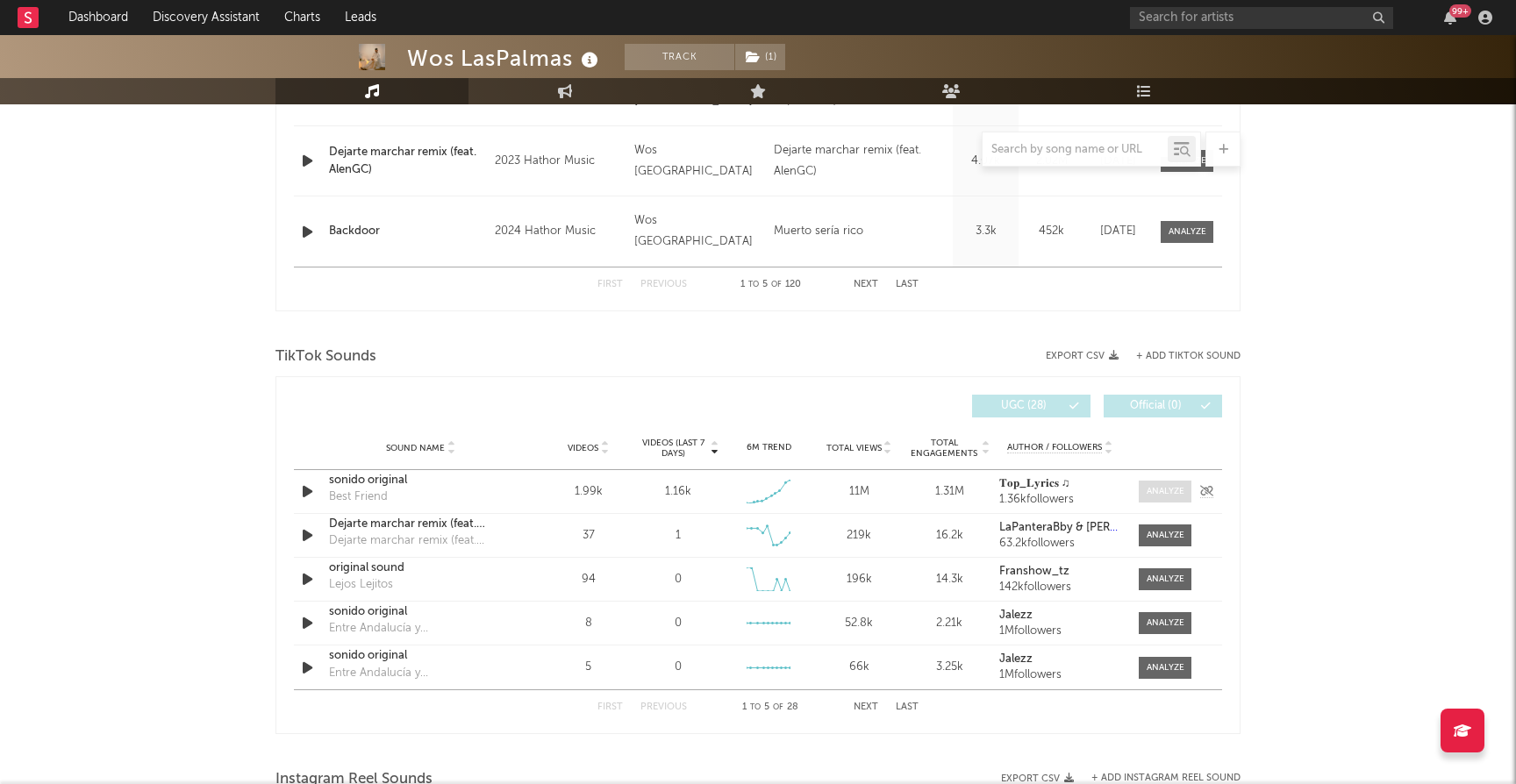
click at [1168, 496] on div at bounding box center [1165, 491] width 37 height 13
select select "1w"
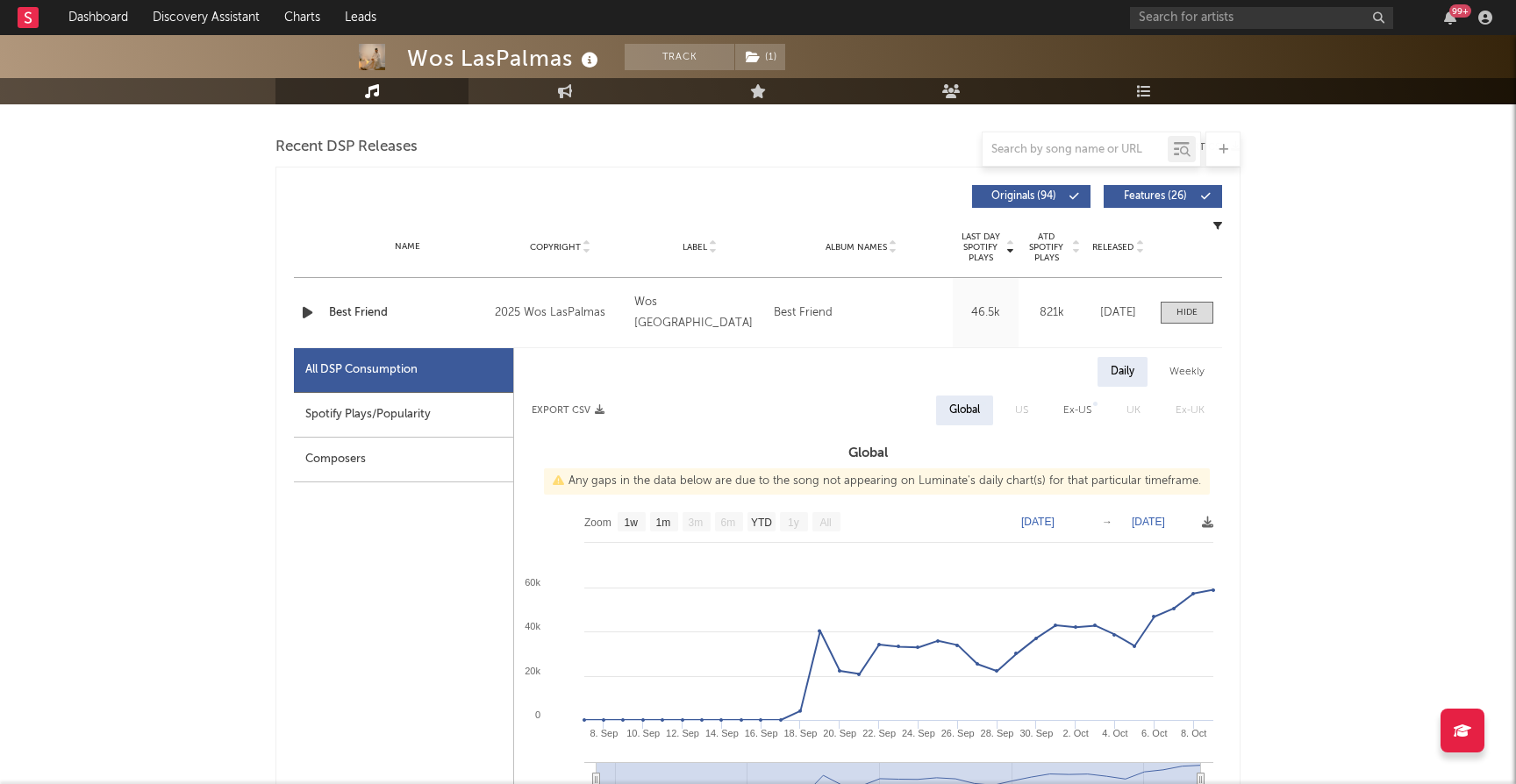
scroll to position [589, 0]
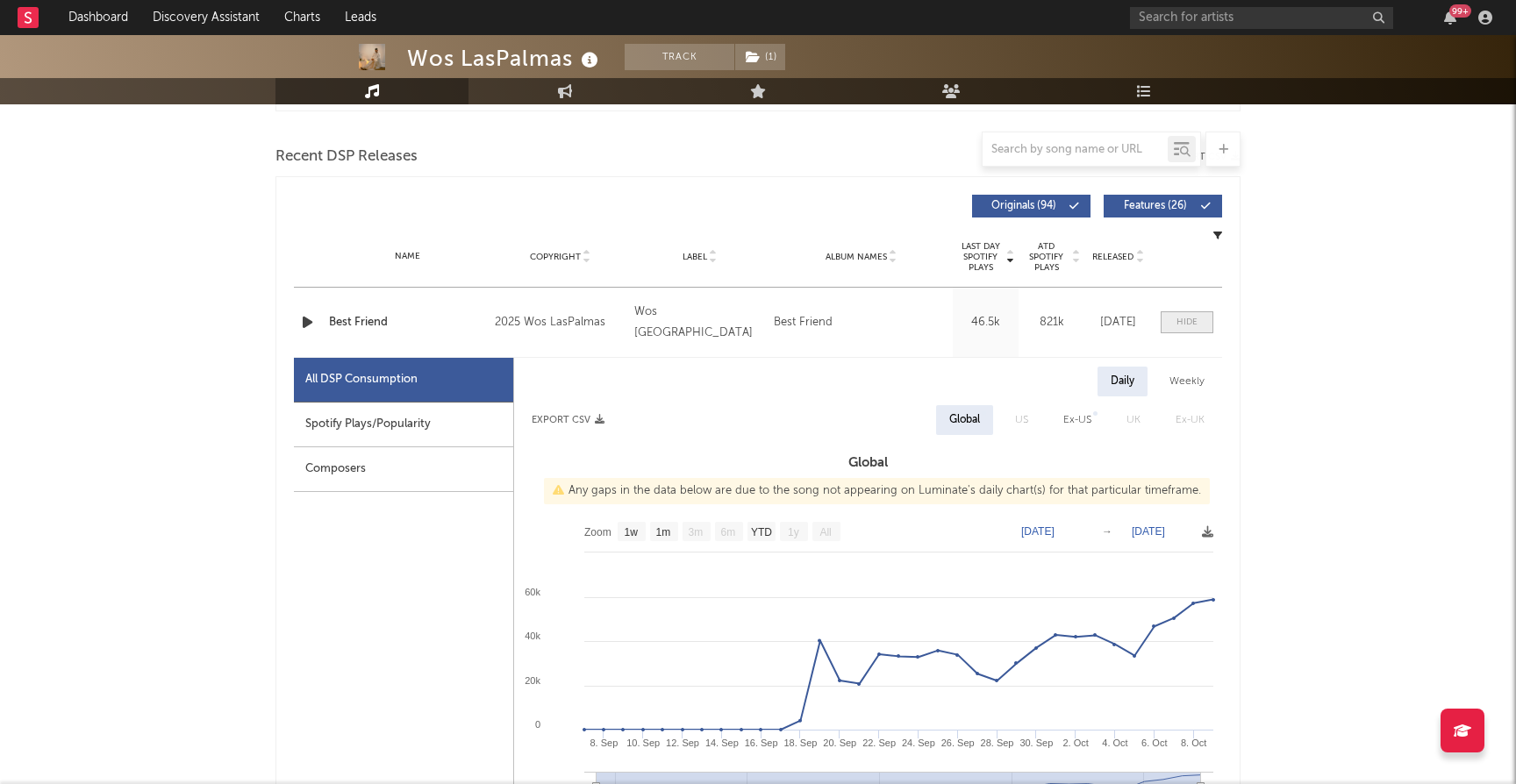
click at [1189, 316] on div at bounding box center [1186, 321] width 21 height 13
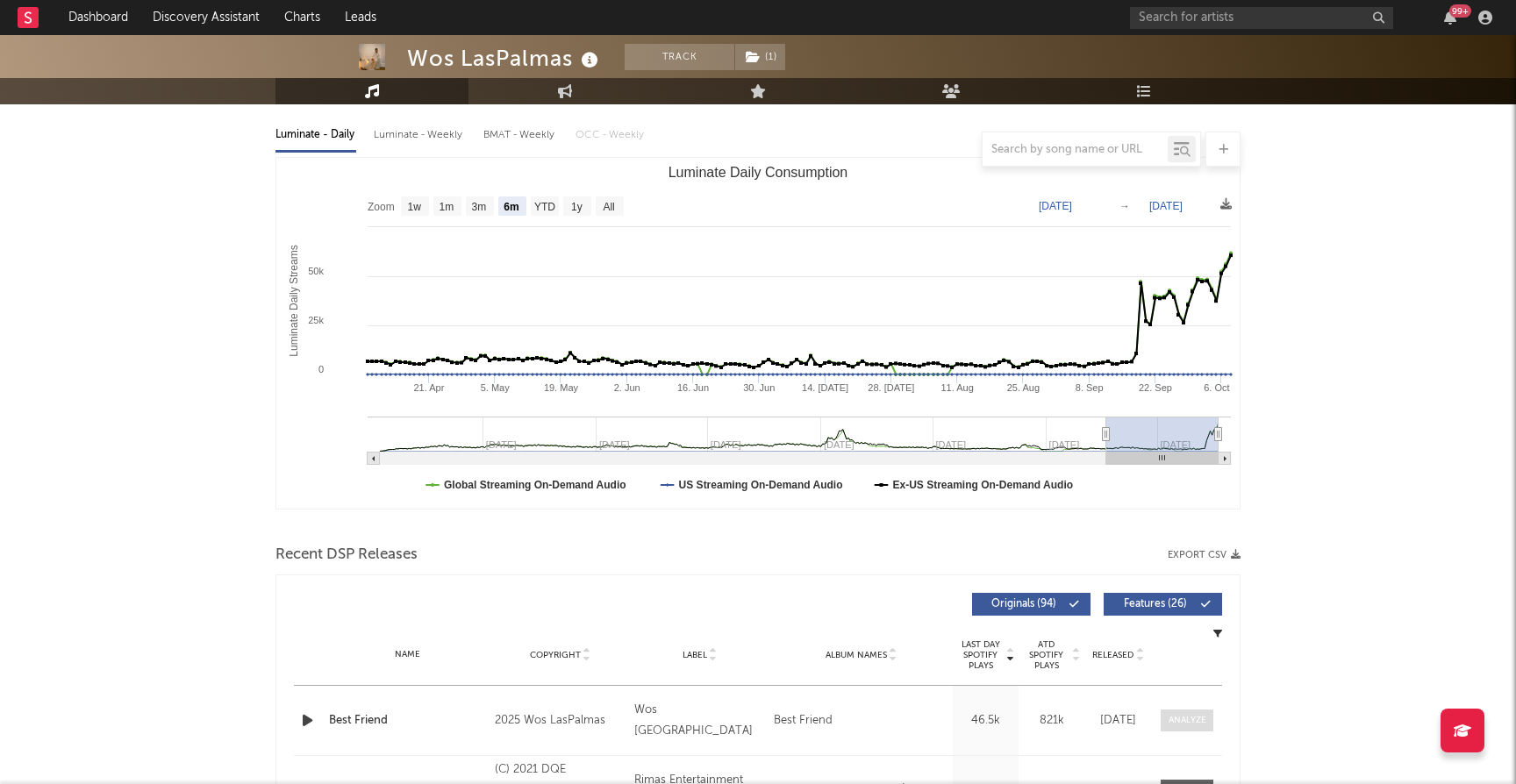
scroll to position [189, 0]
